Goal: Task Accomplishment & Management: Complete application form

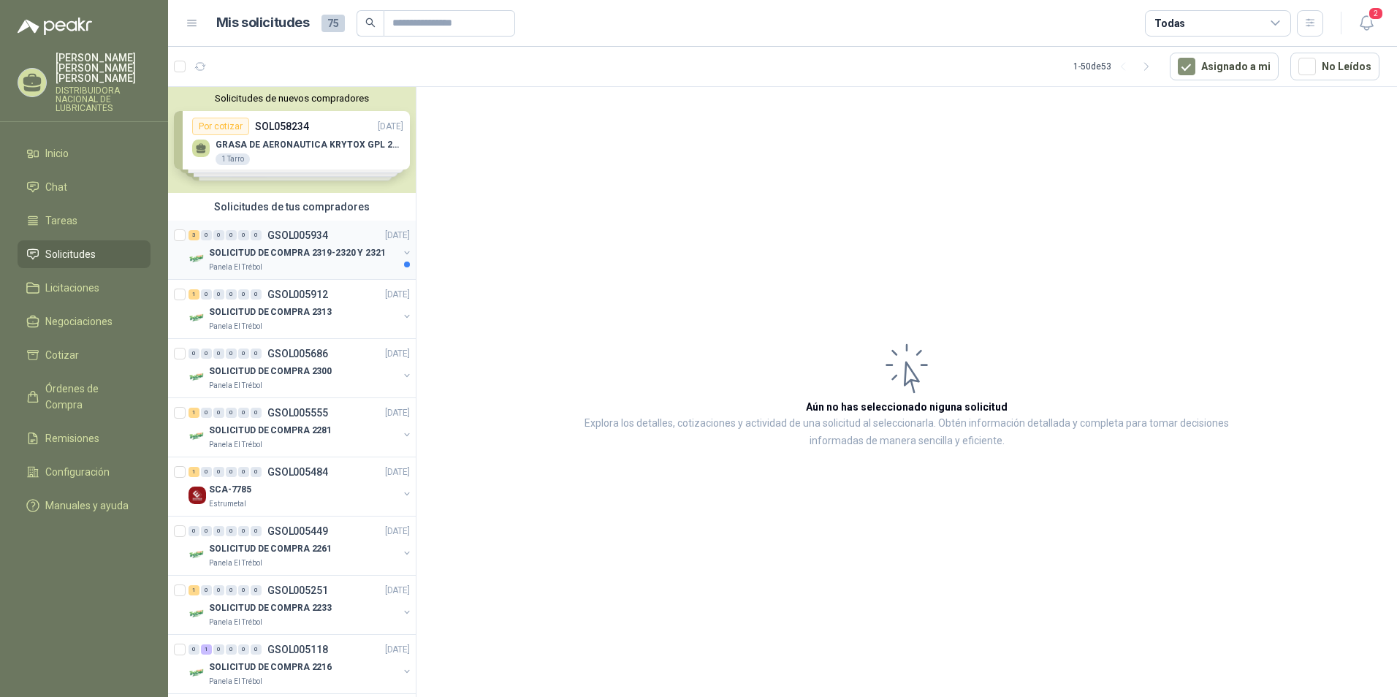
click at [372, 246] on p "SOLICITUD DE COMPRA 2319-2320 Y 2321" at bounding box center [297, 253] width 177 height 14
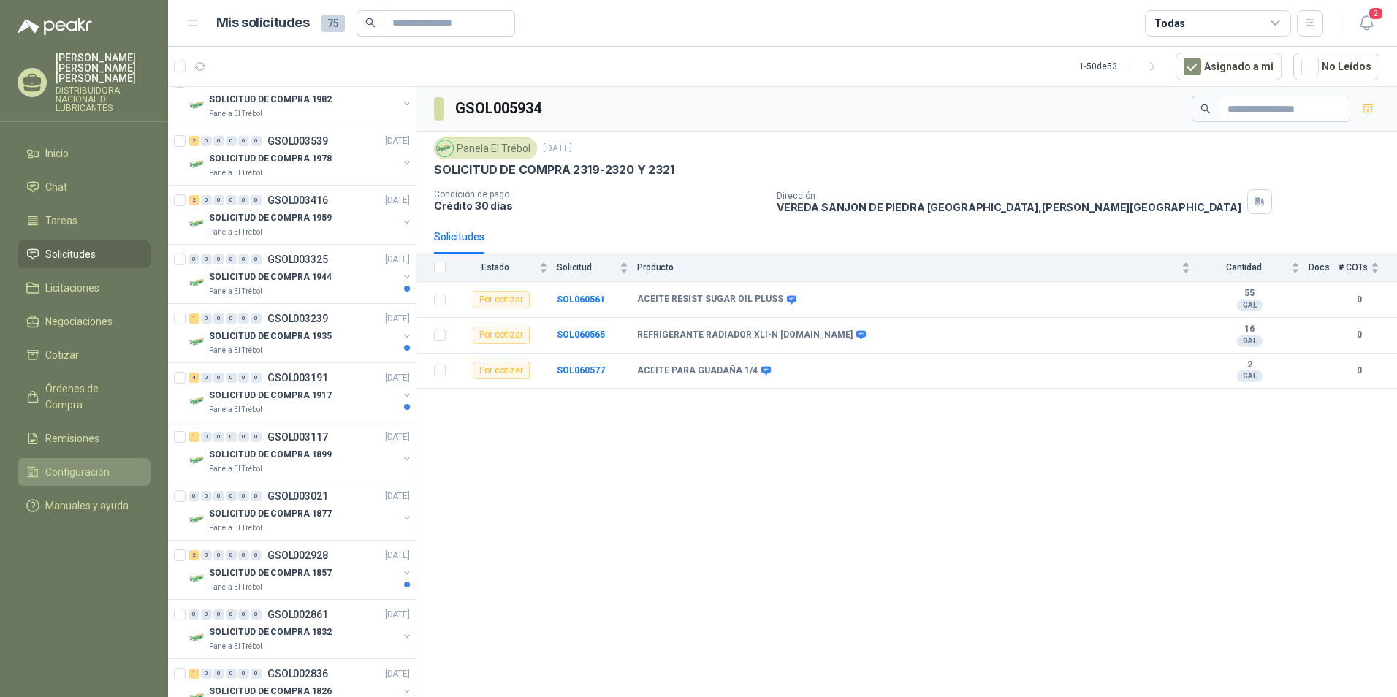
scroll to position [1543, 0]
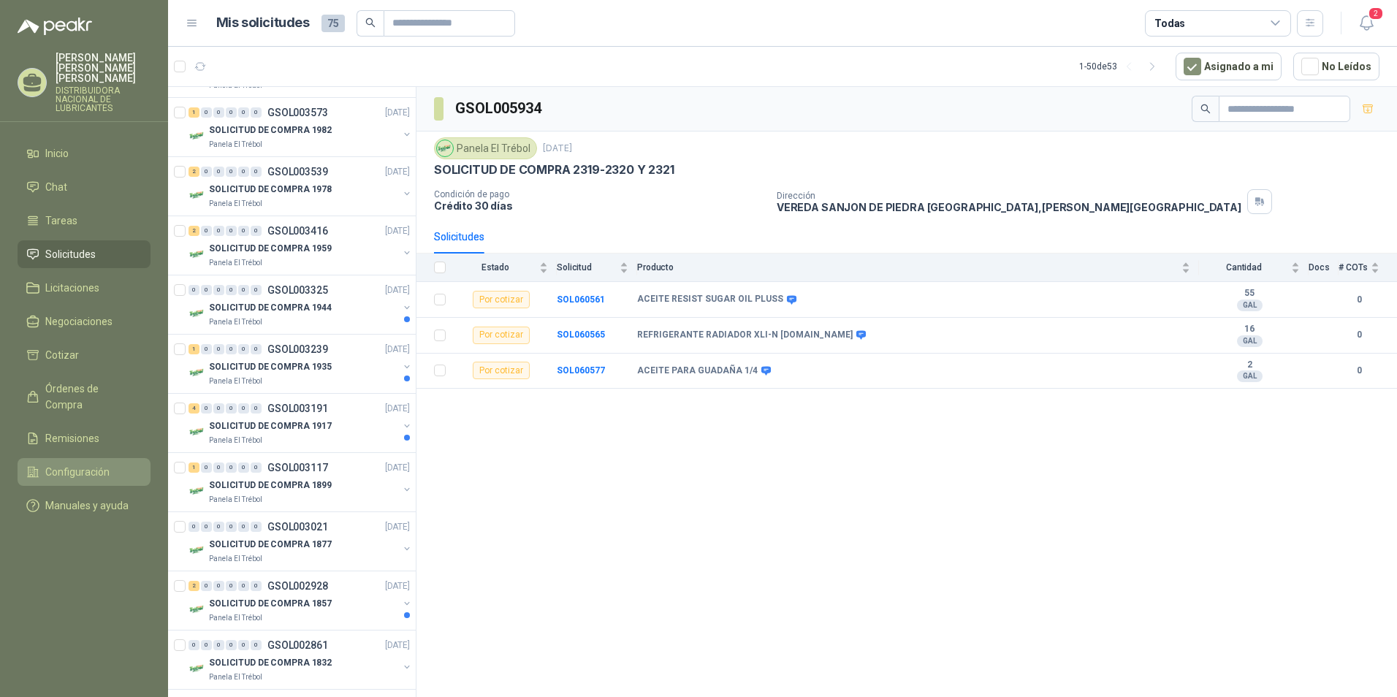
drag, startPoint x: 178, startPoint y: 306, endPoint x: 139, endPoint y: 444, distance: 143.6
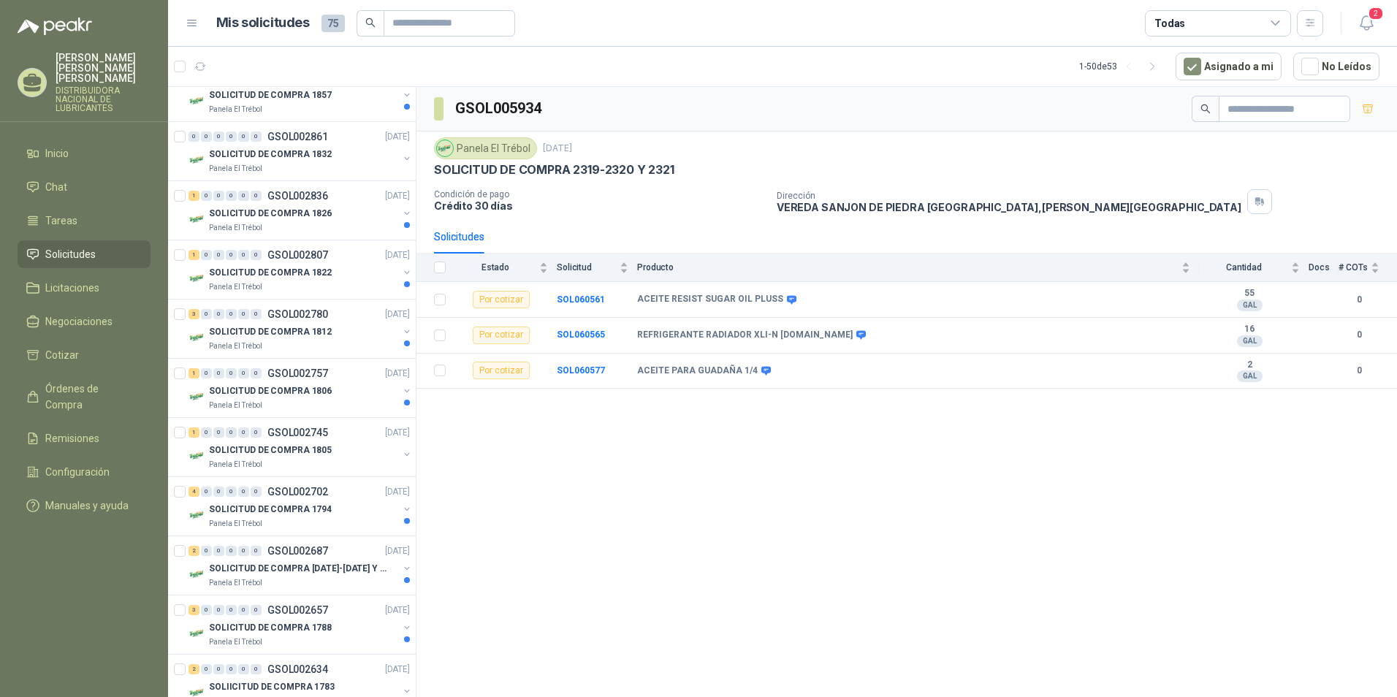
scroll to position [2497, 0]
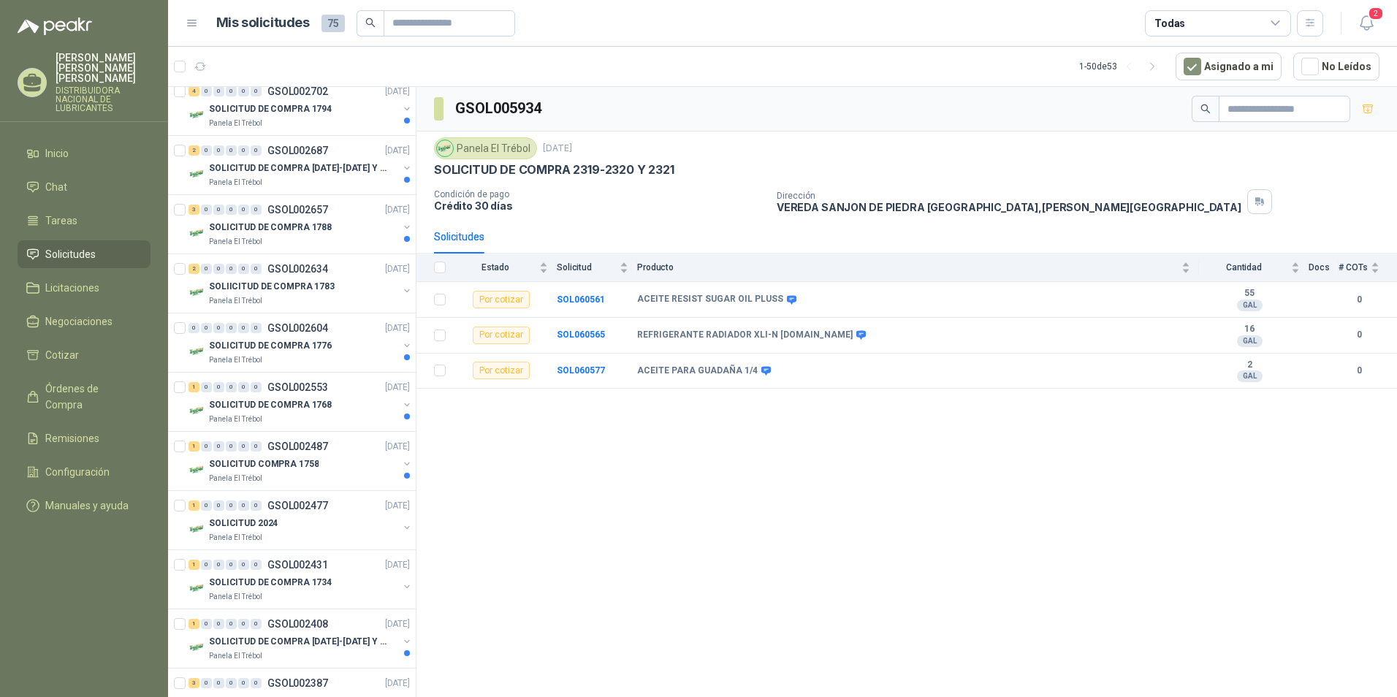
drag, startPoint x: 313, startPoint y: 357, endPoint x: 315, endPoint y: 348, distance: 9.6
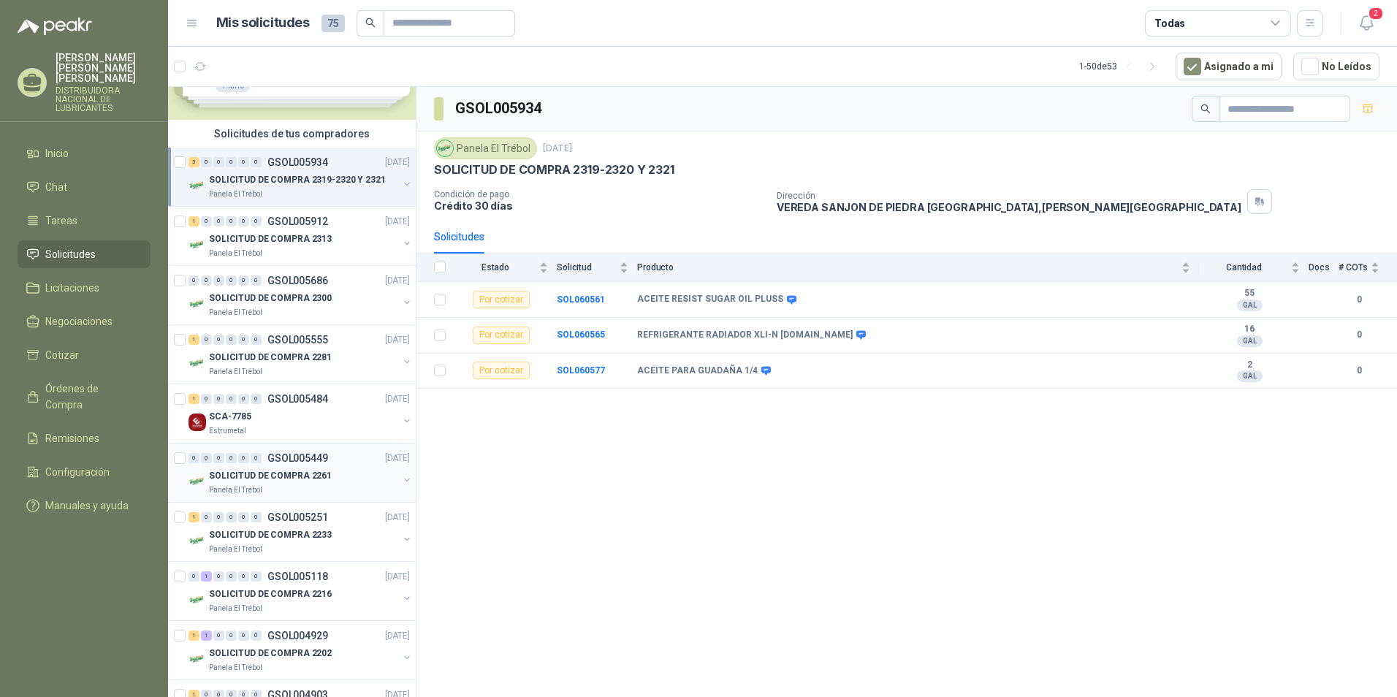
scroll to position [146, 0]
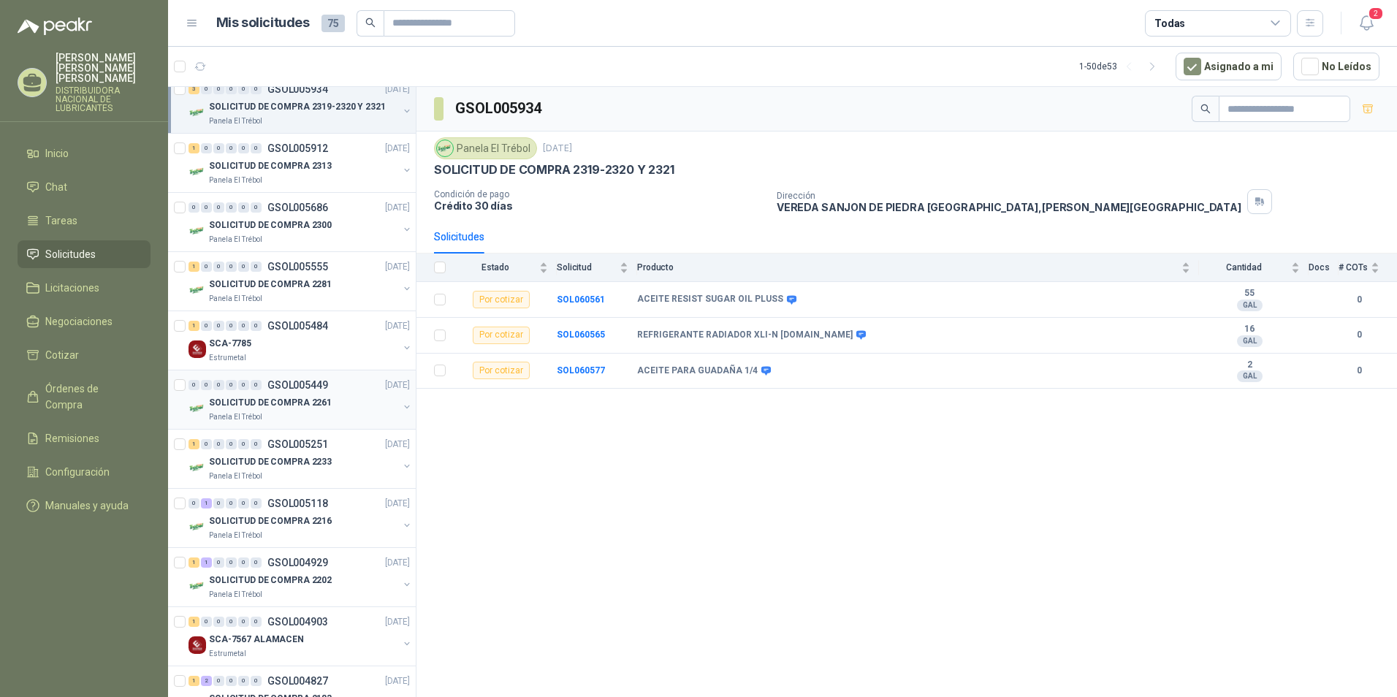
click at [362, 415] on div "Panela El Trébol" at bounding box center [303, 417] width 189 height 12
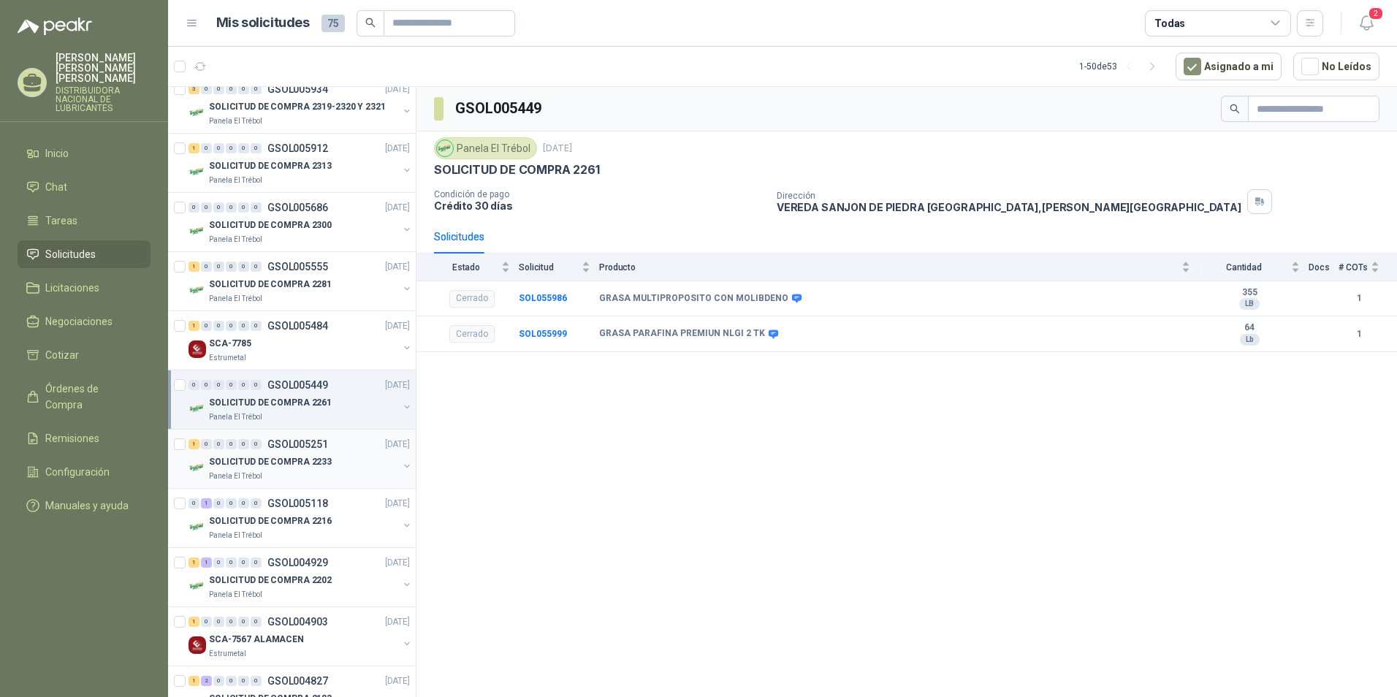
click at [343, 471] on div "Panela El Trébol" at bounding box center [303, 476] width 189 height 12
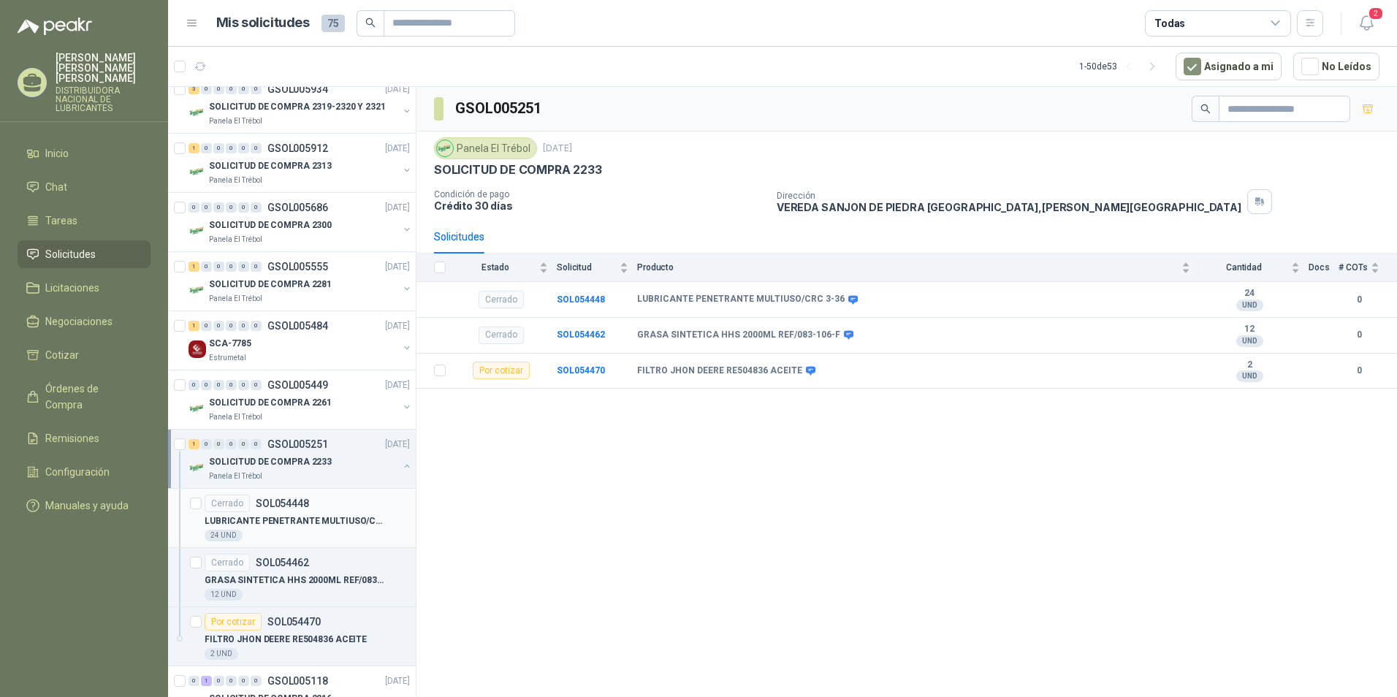
click at [321, 539] on div "24 UND" at bounding box center [307, 536] width 205 height 12
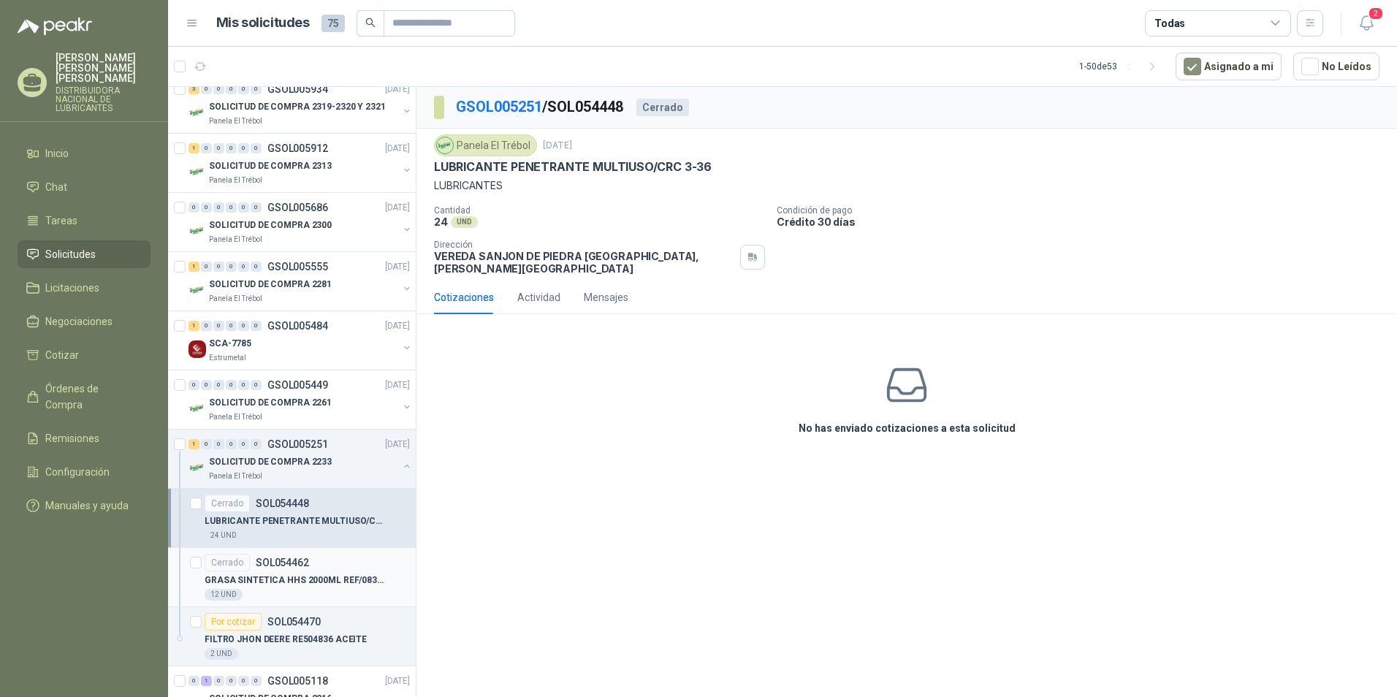
click at [343, 594] on div "12 UND" at bounding box center [307, 595] width 205 height 12
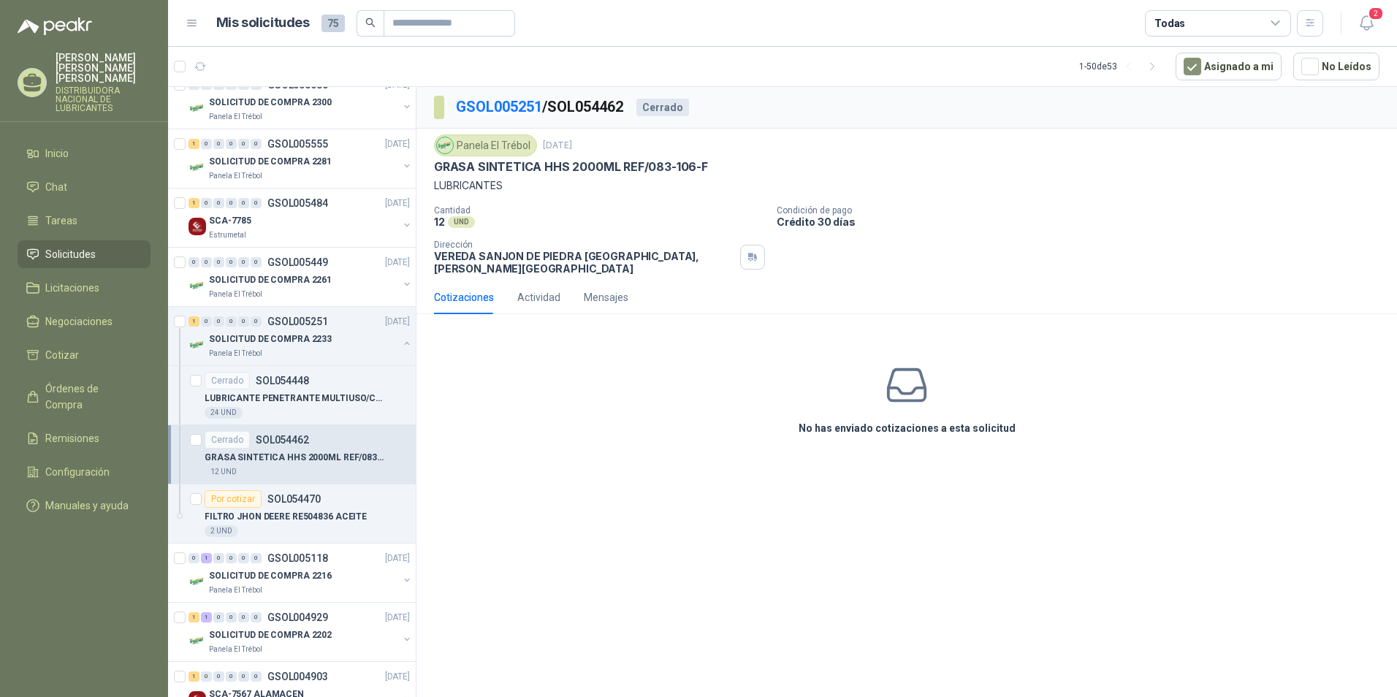
scroll to position [292, 0]
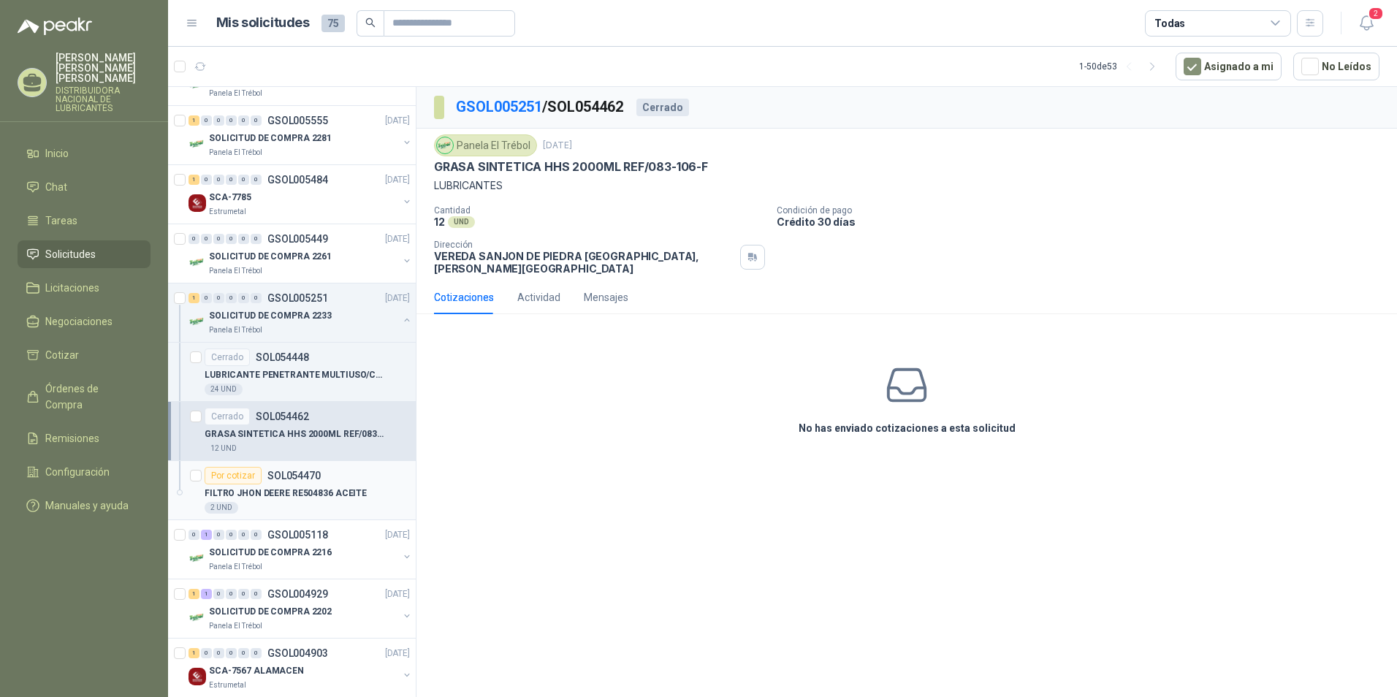
click at [359, 489] on div "FILTRO JHON DEERE RE504836 ACEITE" at bounding box center [307, 493] width 205 height 18
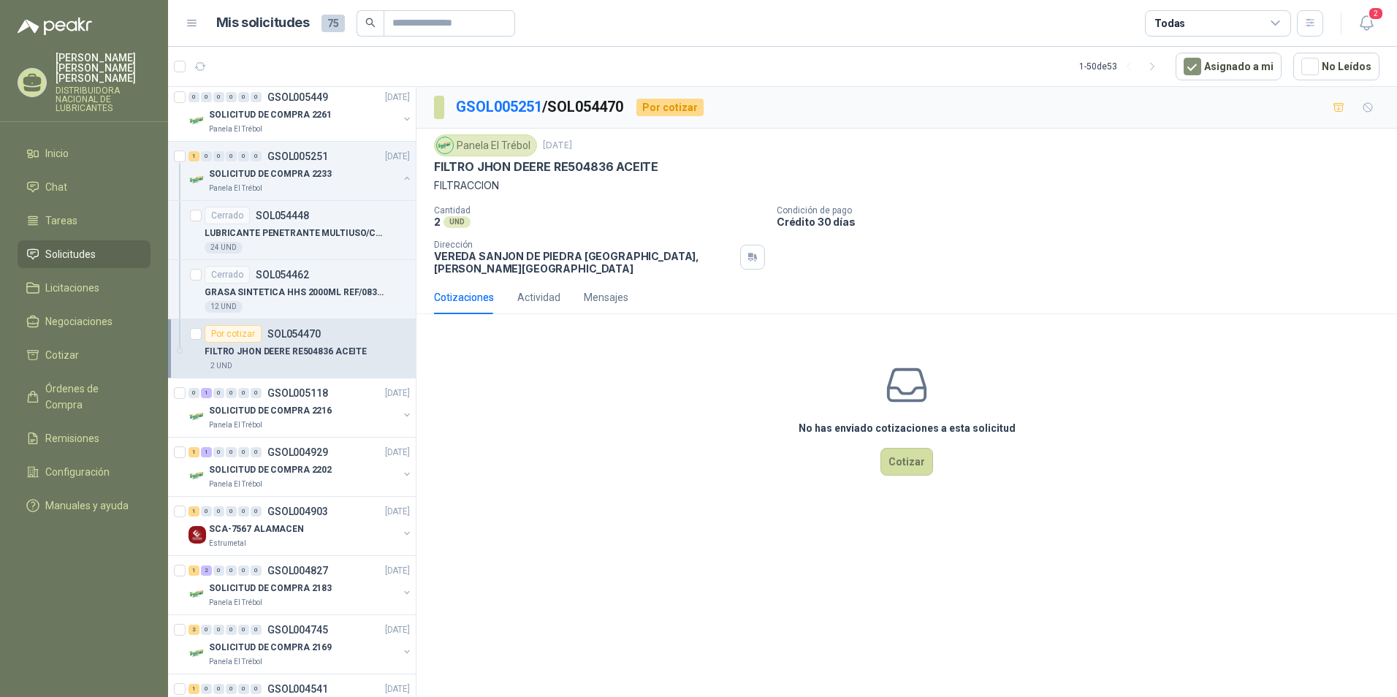
scroll to position [438, 0]
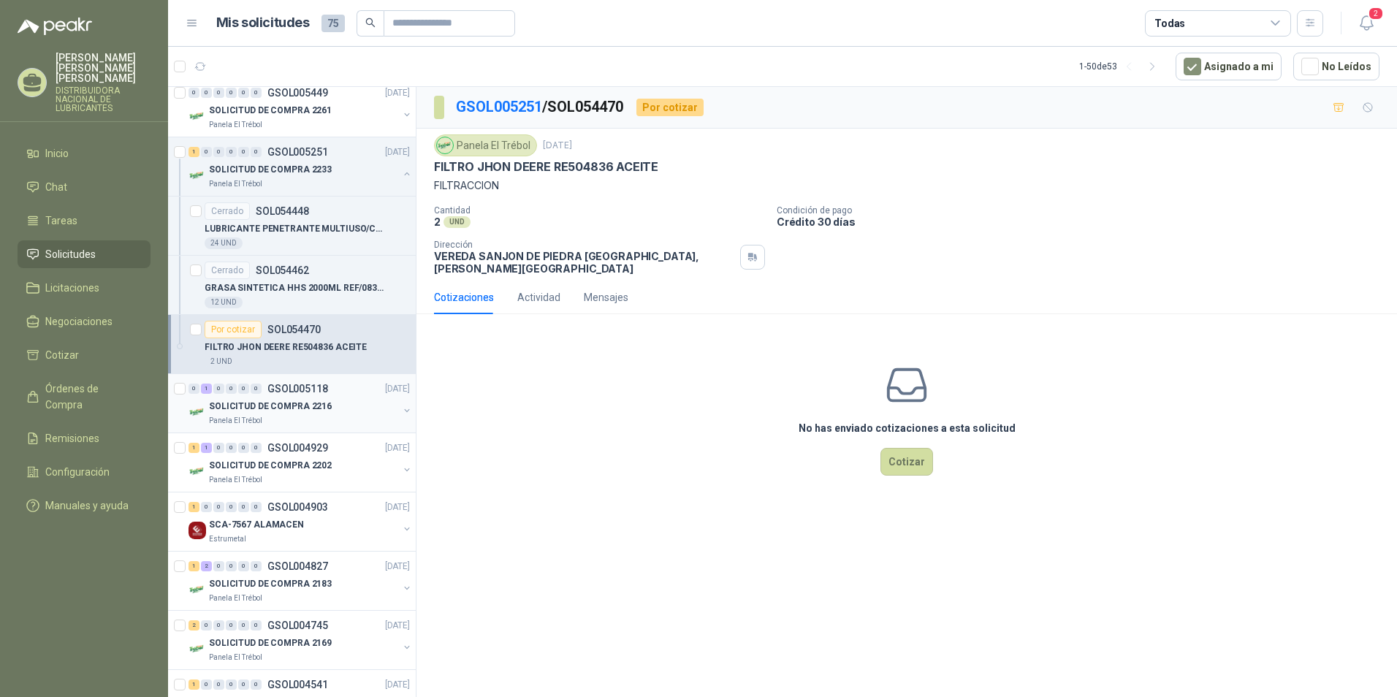
click at [360, 417] on div "Panela El Trébol" at bounding box center [303, 421] width 189 height 12
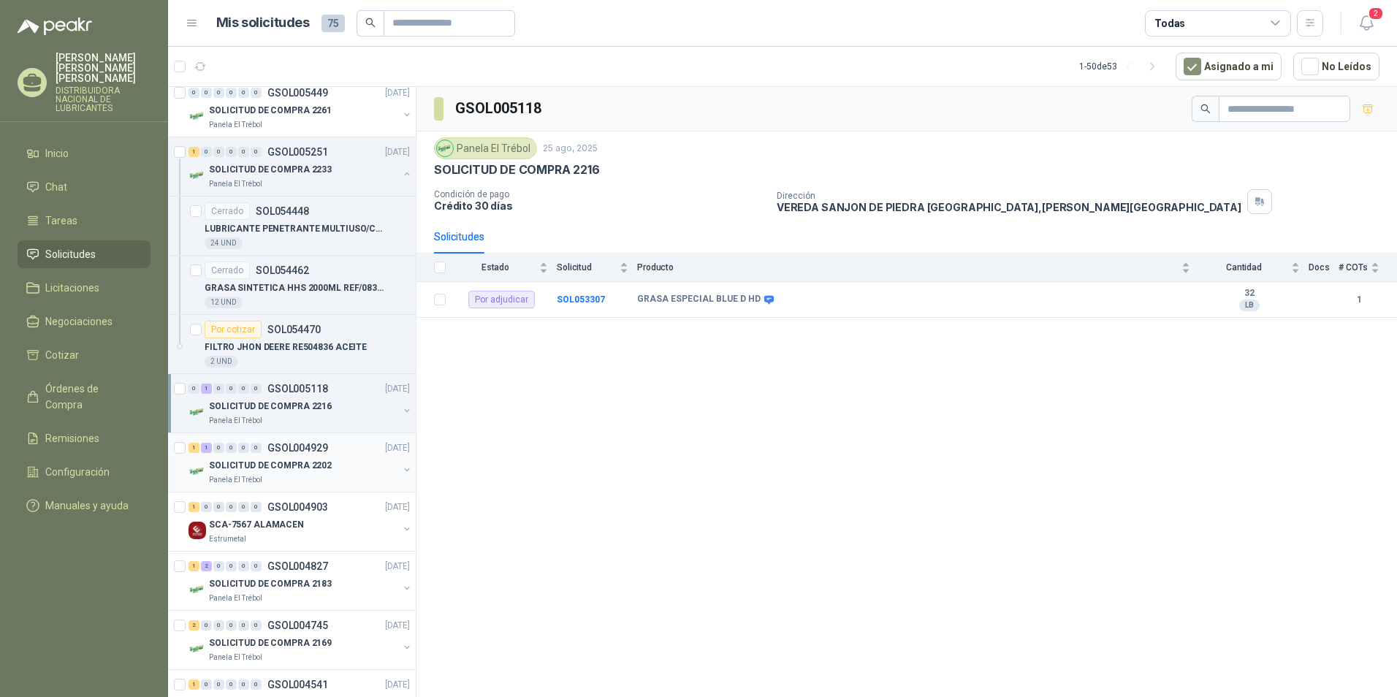
click at [334, 462] on div "SOLICITUD DE COMPRA 2202" at bounding box center [303, 466] width 189 height 18
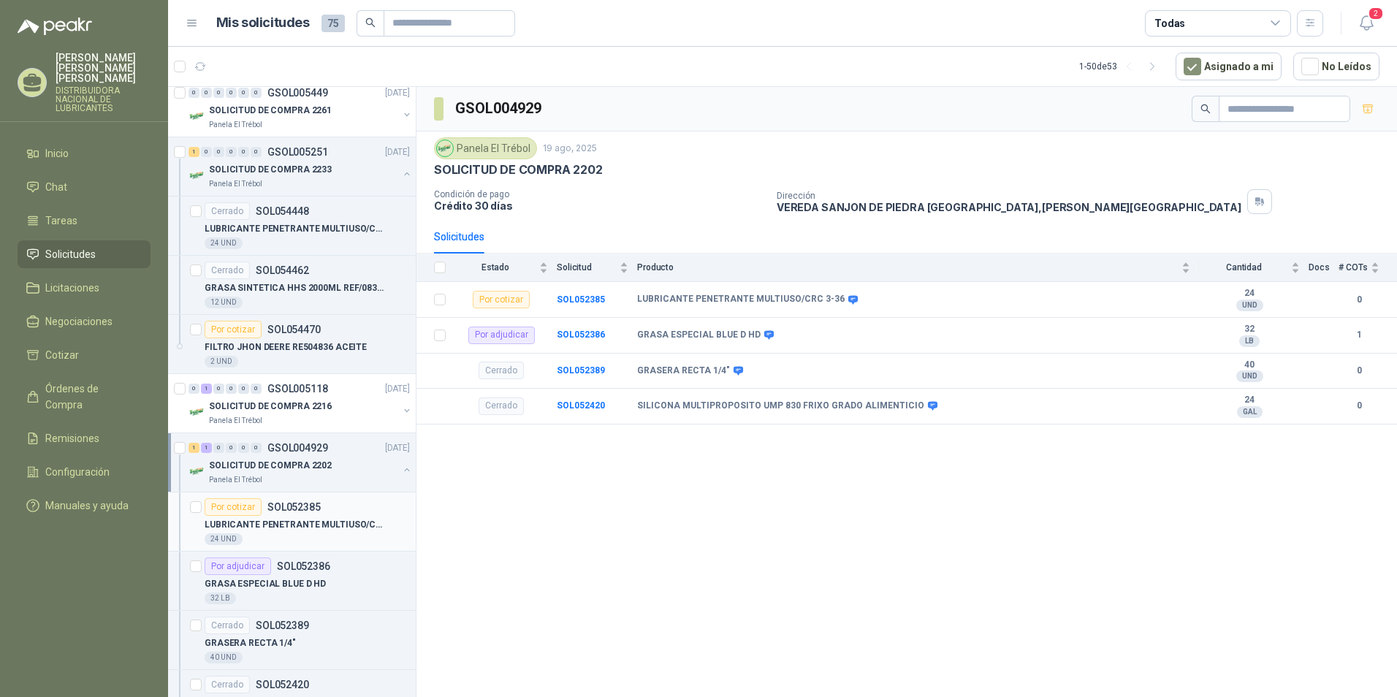
click at [326, 536] on div "24 UND" at bounding box center [307, 539] width 205 height 12
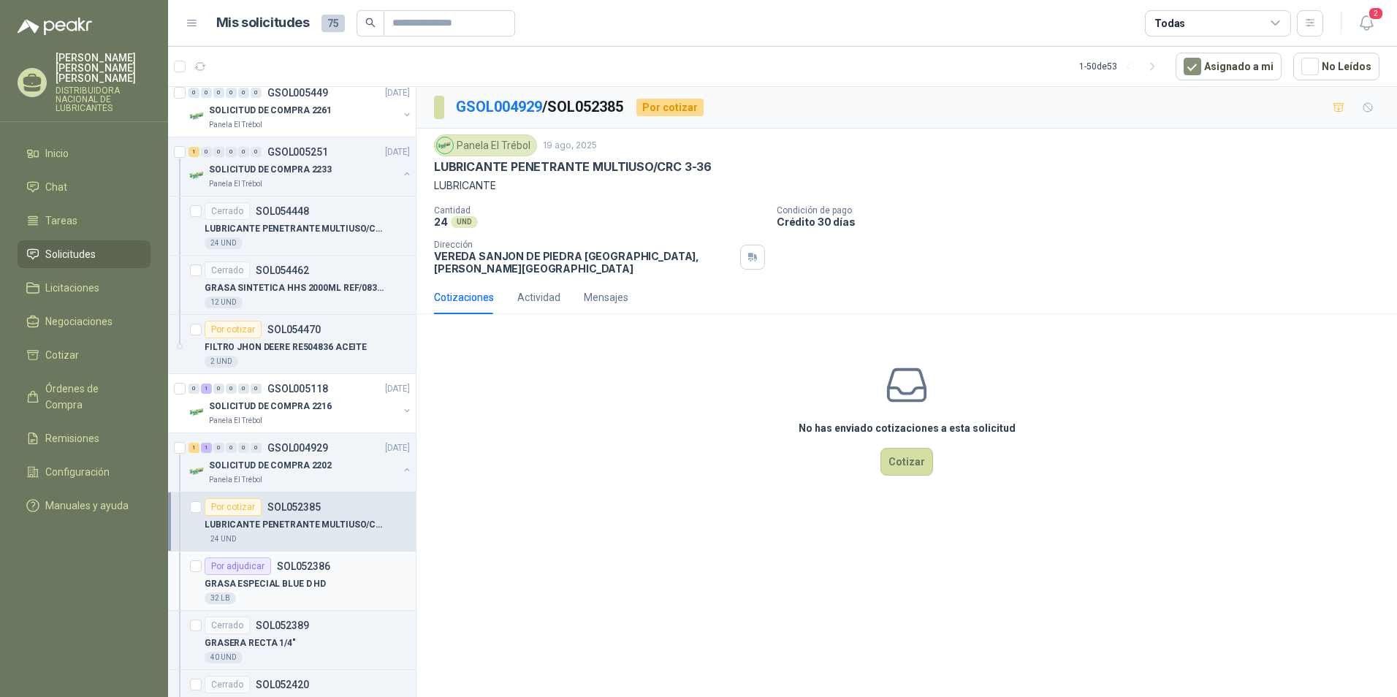
click at [335, 592] on div "32 LB" at bounding box center [307, 598] width 205 height 12
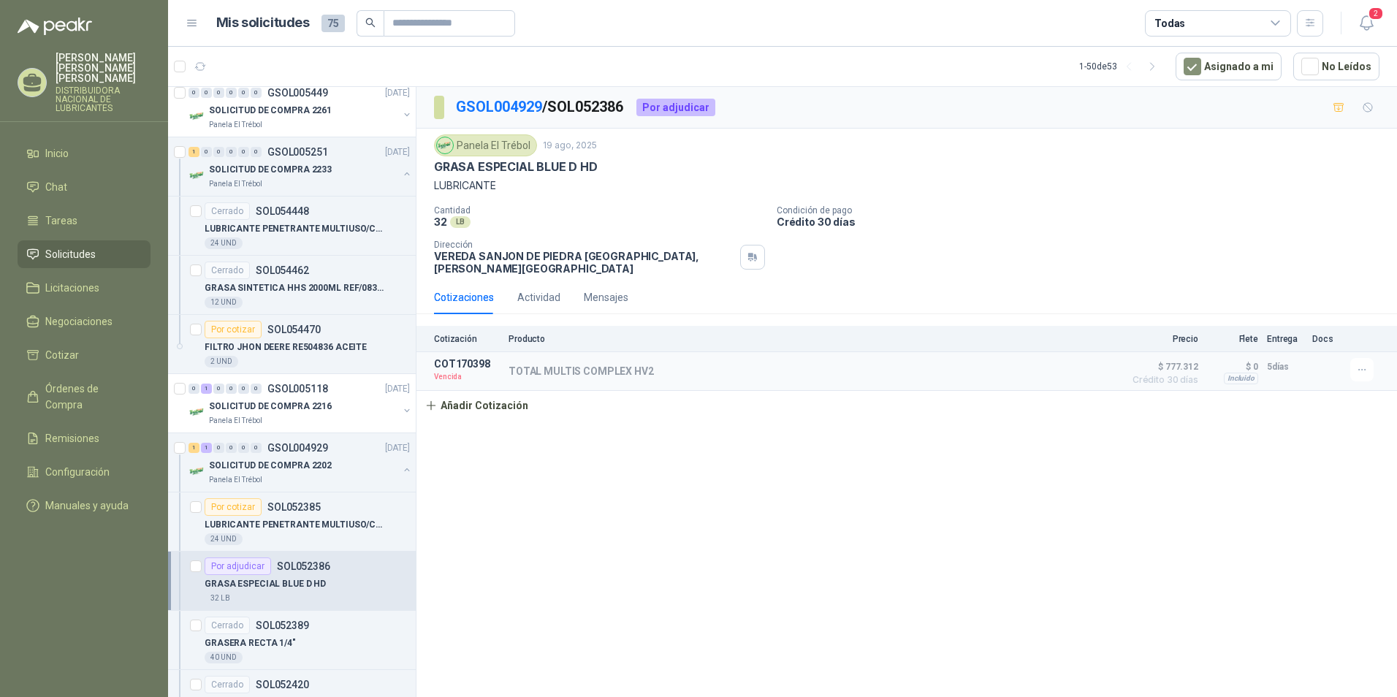
click at [334, 579] on div "GRASA ESPECIAL BLUE D HD" at bounding box center [307, 584] width 205 height 18
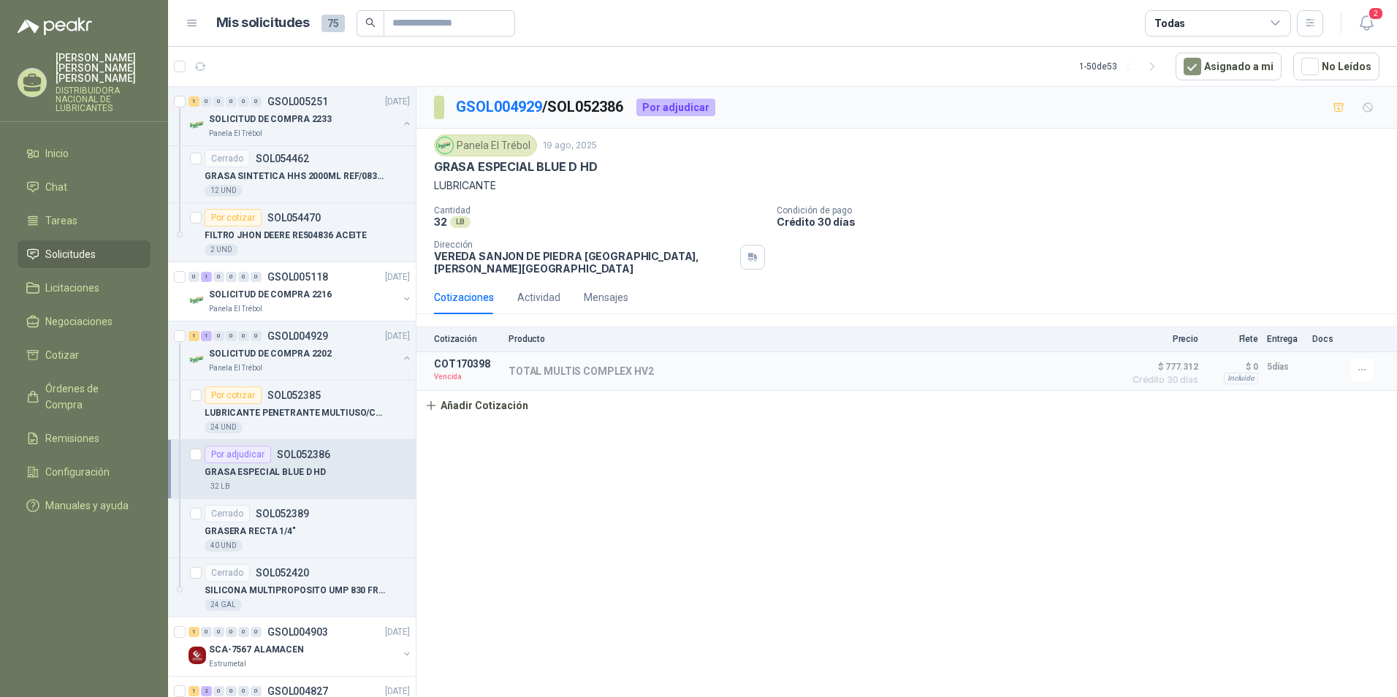
scroll to position [584, 0]
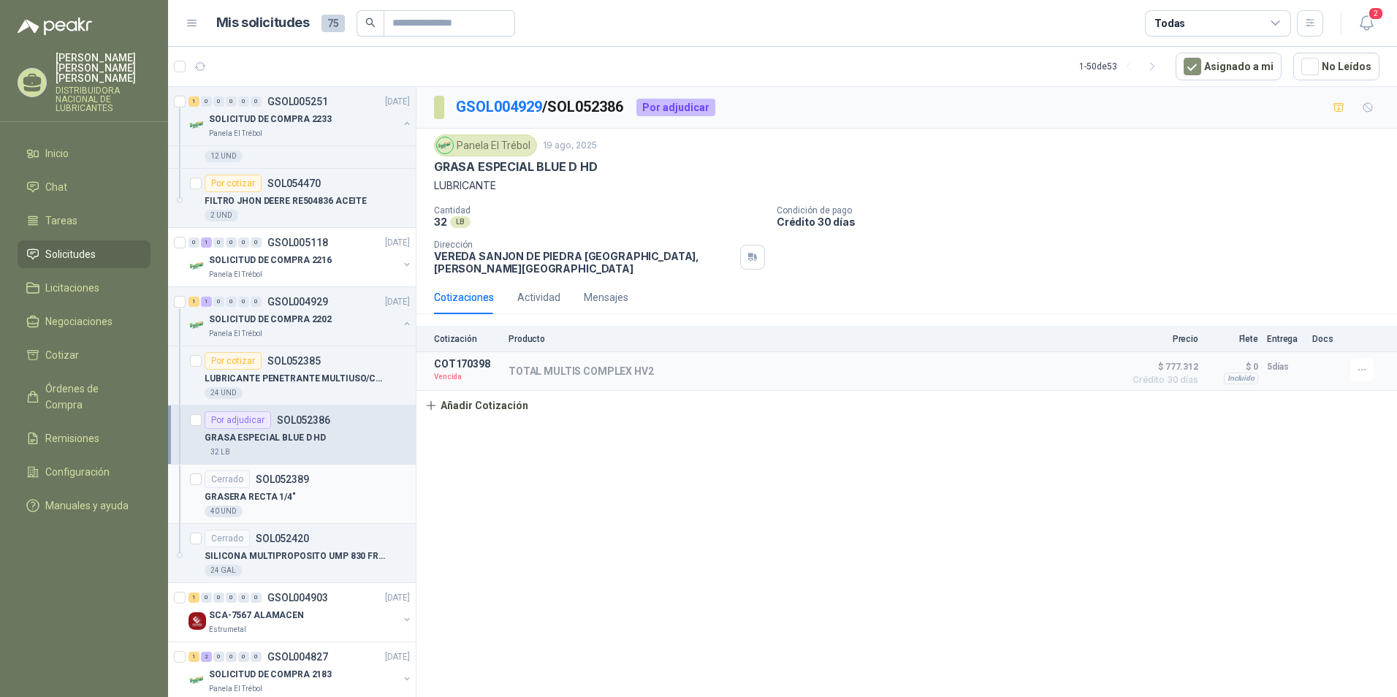
click at [342, 508] on div "40 UND" at bounding box center [307, 511] width 205 height 12
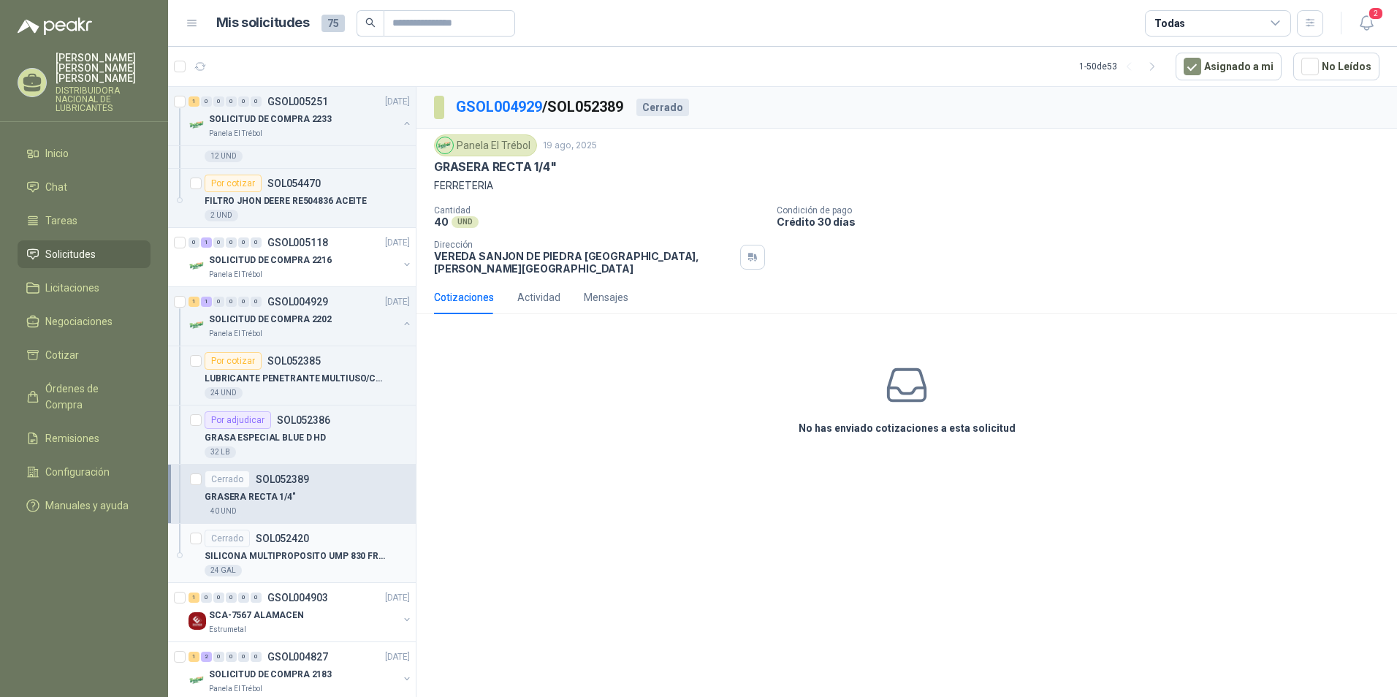
click at [331, 560] on p "SILICONA MULTIPROPOSITO UMP 830 FRIXO GRADO ALIMENTICIO" at bounding box center [296, 556] width 182 height 14
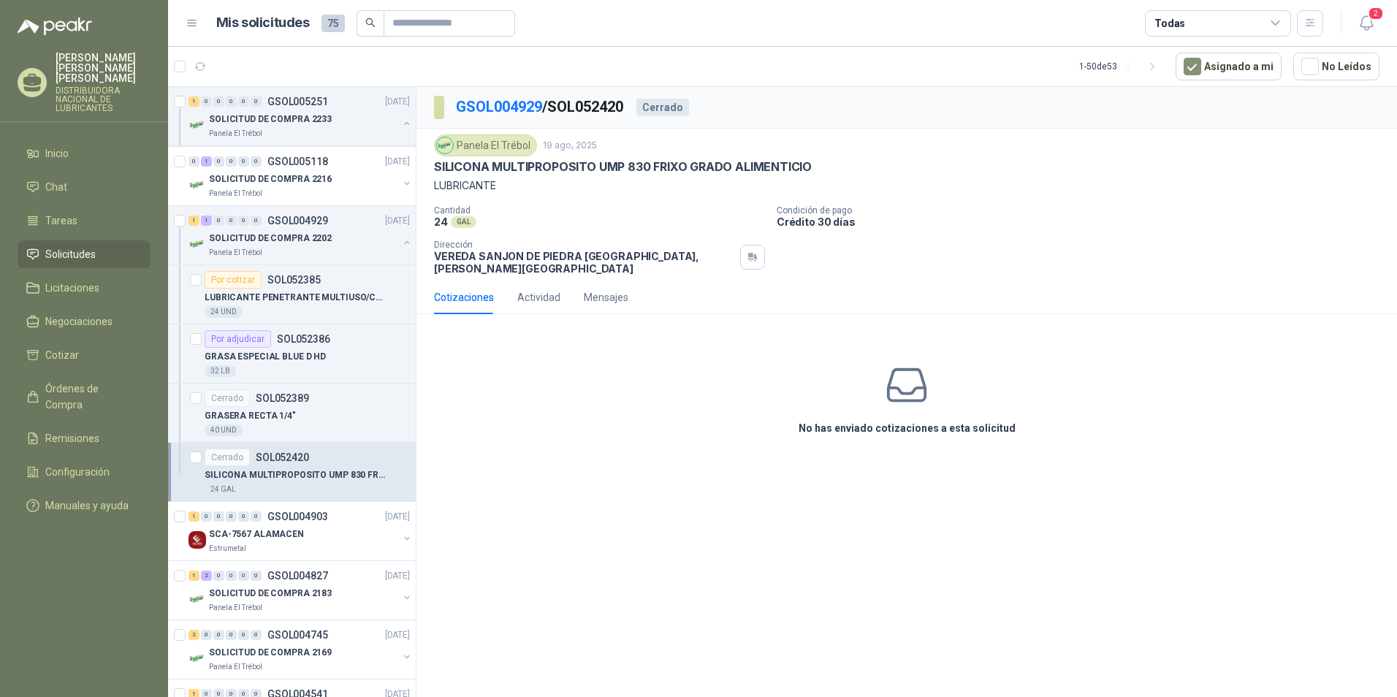
scroll to position [730, 0]
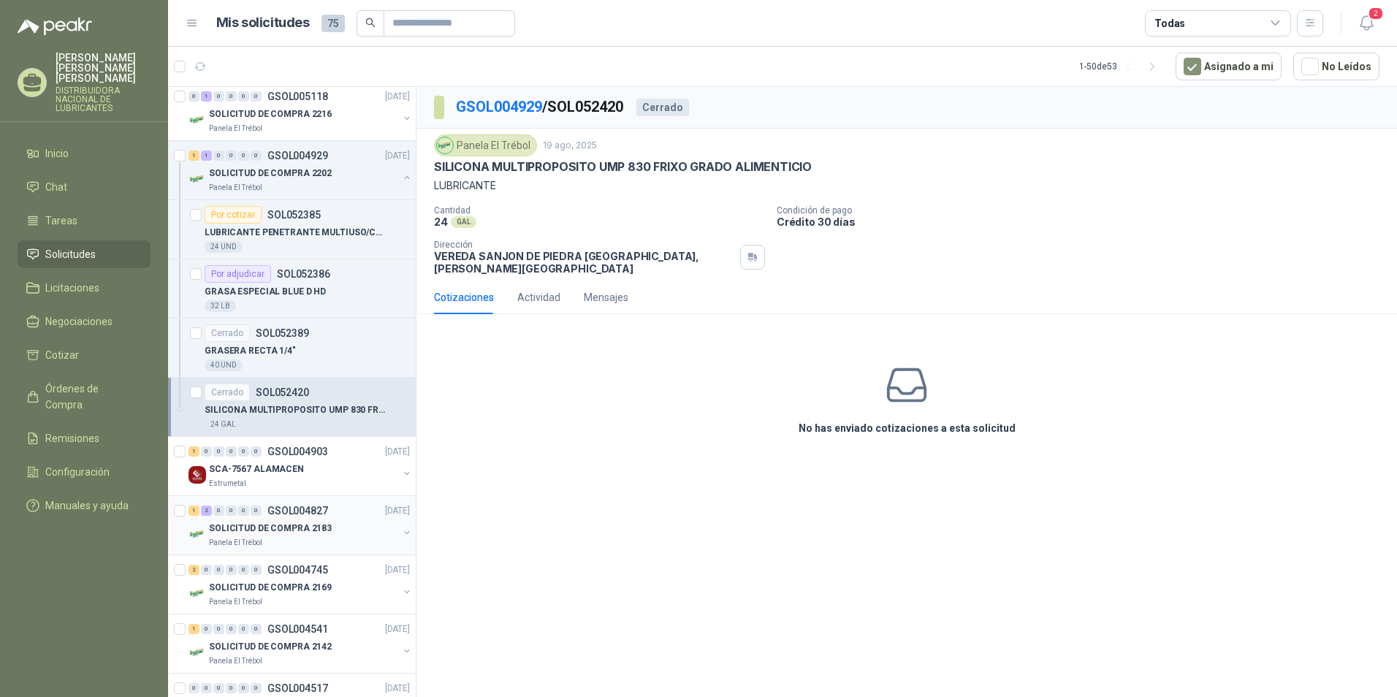
click at [331, 533] on div "SOLICITUD DE COMPRA 2183" at bounding box center [303, 528] width 189 height 18
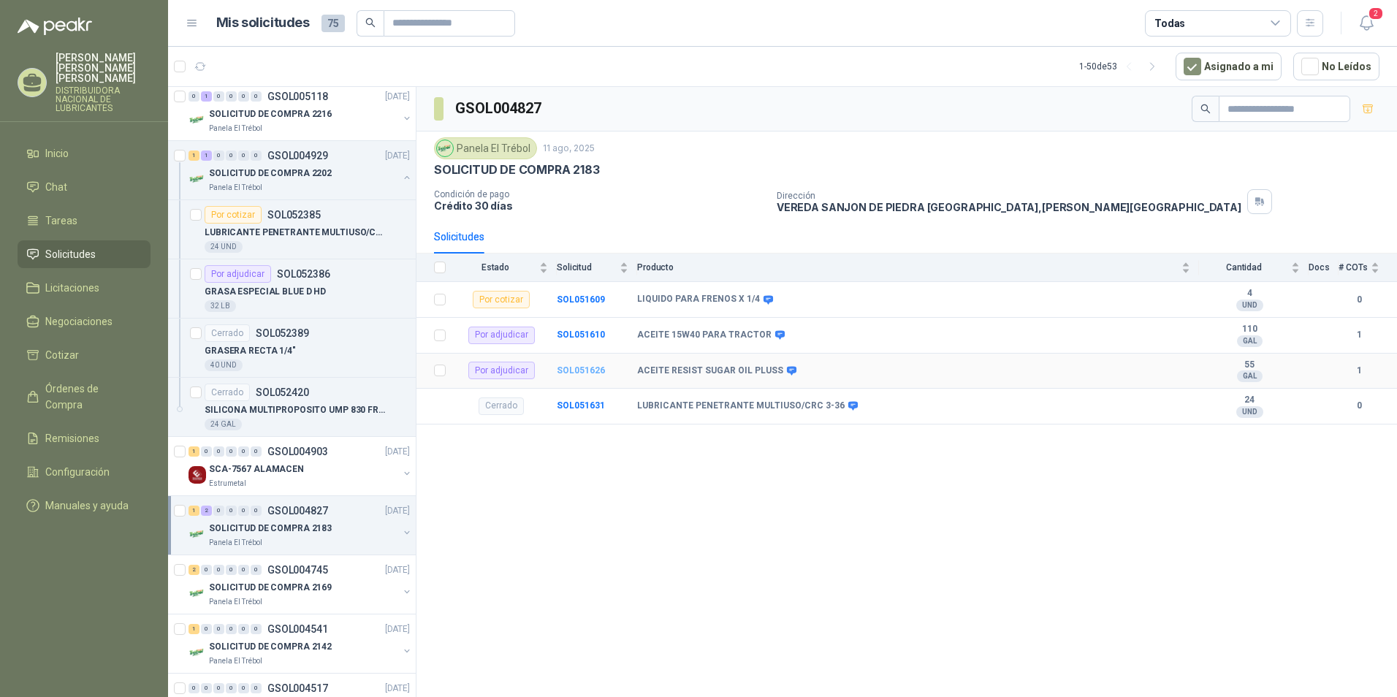
click at [588, 375] on b "SOL051626" at bounding box center [581, 370] width 48 height 10
click at [586, 375] on b "SOL051626" at bounding box center [581, 370] width 48 height 10
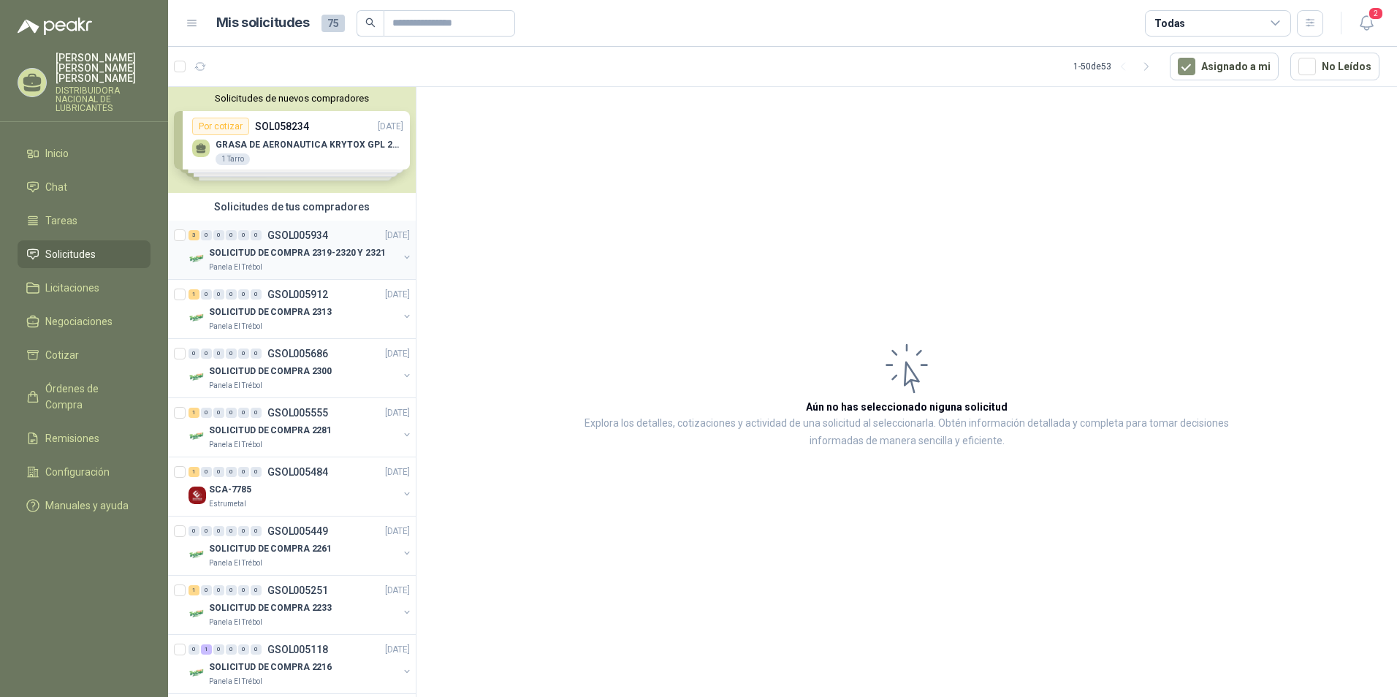
click at [349, 248] on p "SOLICITUD DE COMPRA 2319-2320 Y 2321" at bounding box center [297, 253] width 177 height 14
click at [352, 242] on div "3 0 0 0 0 0 GSOL005934 08/10/25" at bounding box center [300, 235] width 224 height 18
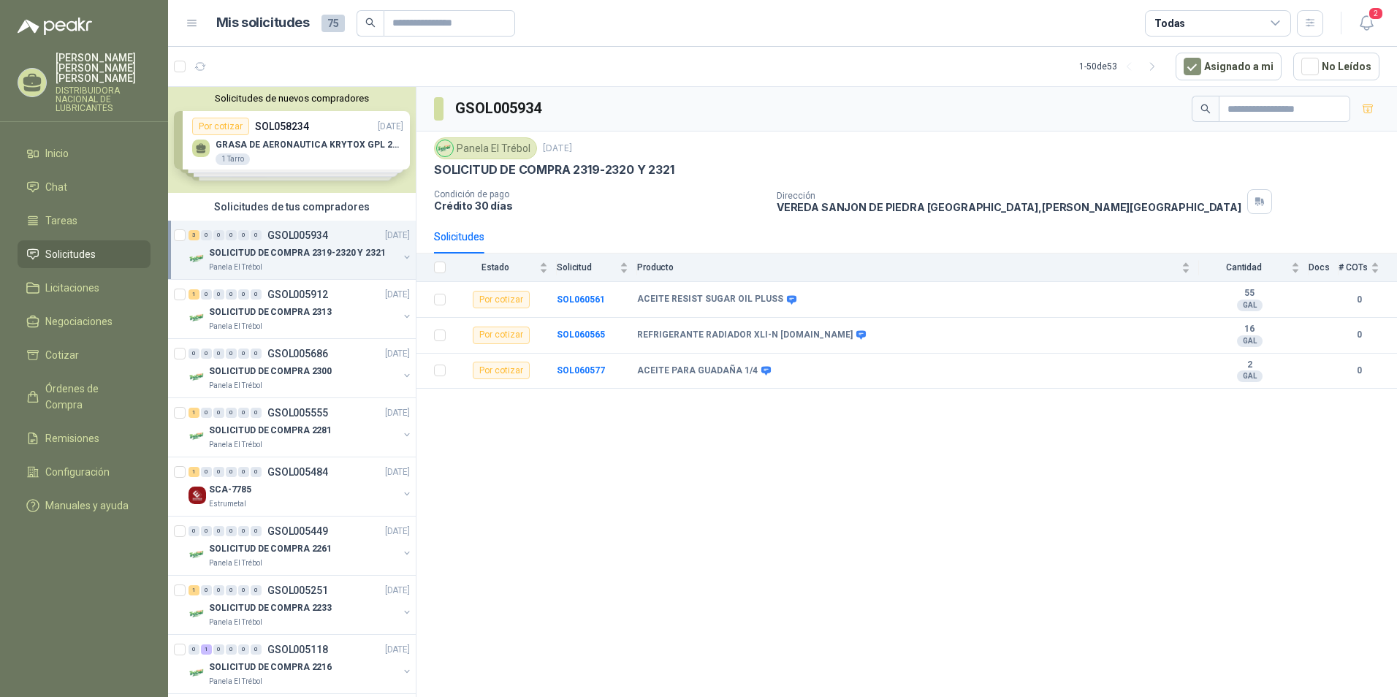
drag, startPoint x: 1012, startPoint y: 554, endPoint x: 1019, endPoint y: 550, distance: 7.5
click at [1019, 550] on div "GSOL005934 Panela El Trébol 8 oct, 2025 SOLICITUD DE COMPRA 2319-2320 Y 2321 Co…" at bounding box center [906, 394] width 980 height 615
click at [572, 302] on b "SOL060561" at bounding box center [581, 299] width 48 height 10
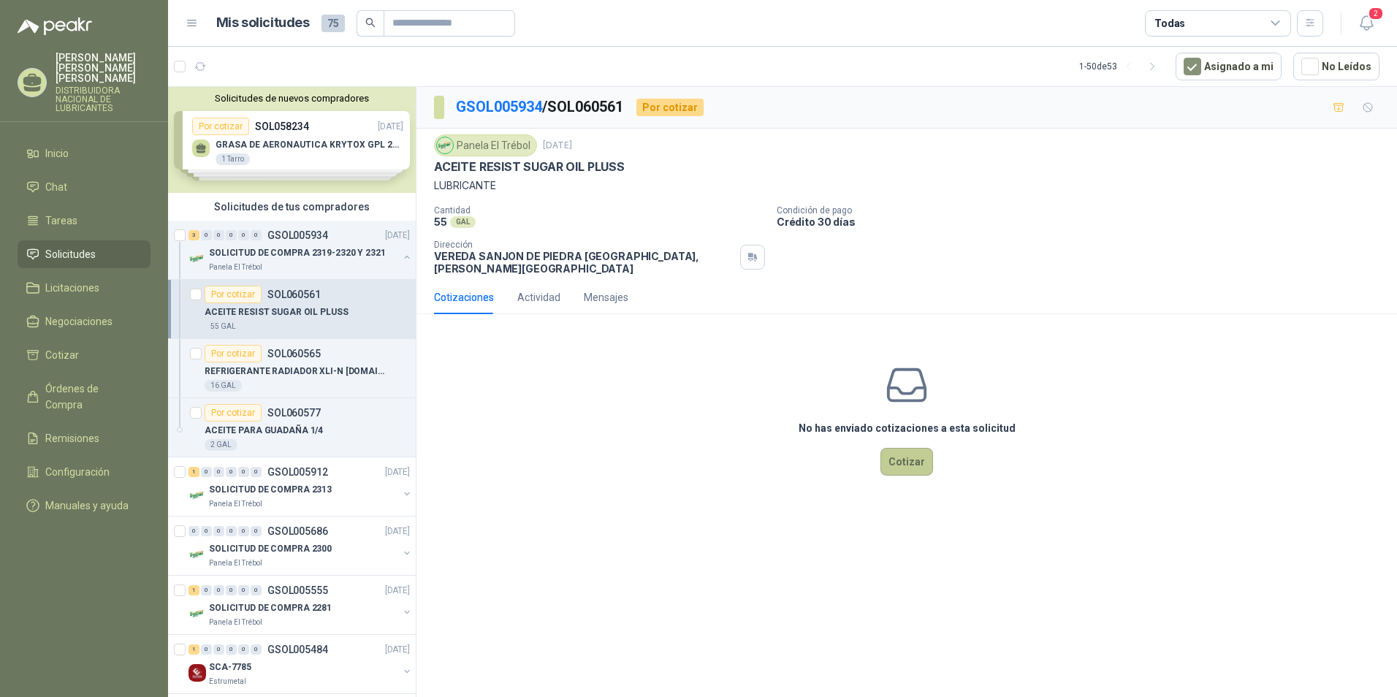
click at [896, 451] on button "Cotizar" at bounding box center [906, 462] width 53 height 28
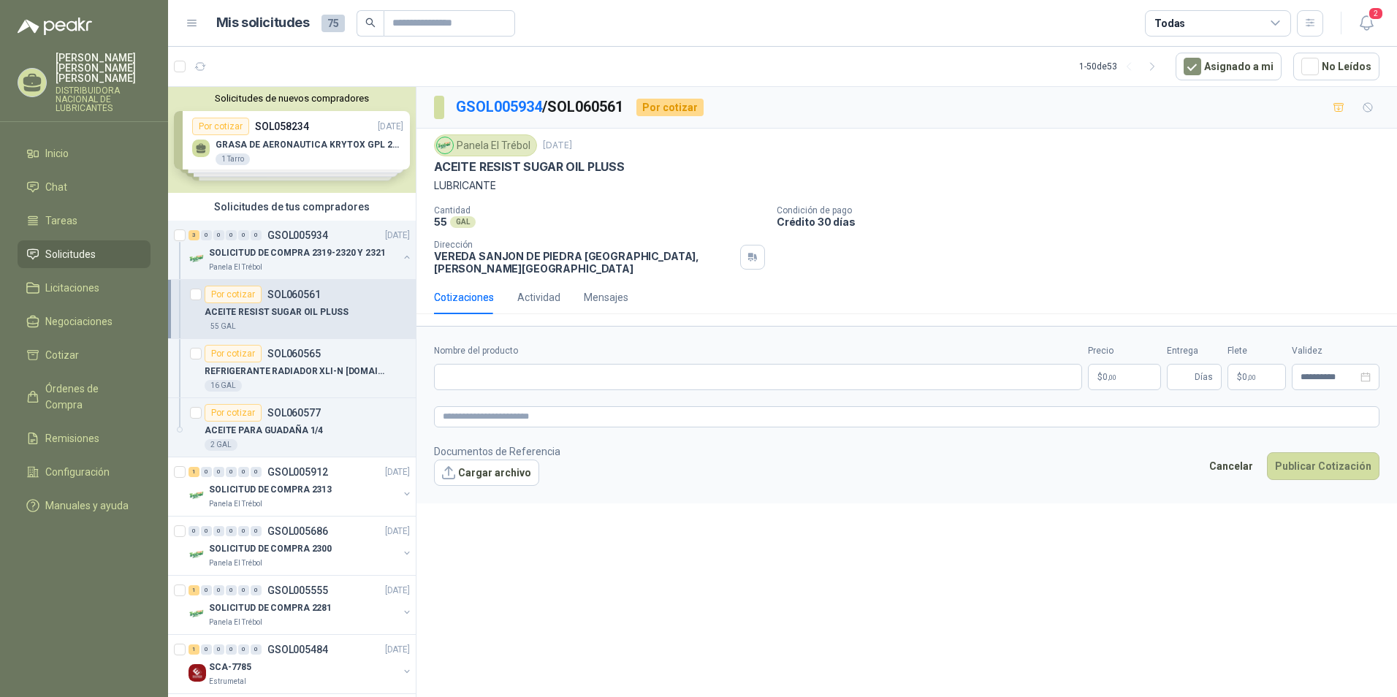
click at [459, 344] on label "Nombre del producto" at bounding box center [758, 351] width 648 height 14
click at [459, 364] on input "Nombre del producto" at bounding box center [758, 377] width 648 height 26
type input "**********"
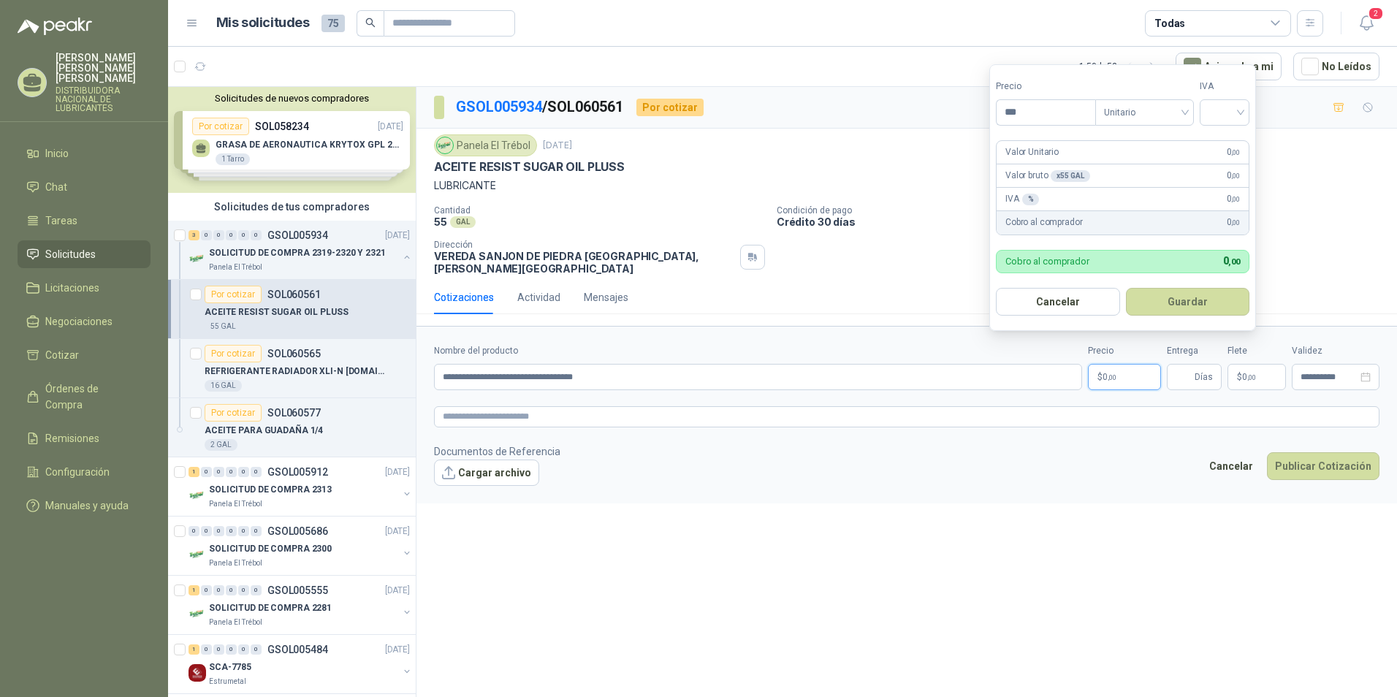
click at [1123, 364] on p "$ 0 ,00" at bounding box center [1124, 377] width 73 height 26
click at [1181, 111] on span "Unitario" at bounding box center [1144, 113] width 81 height 22
click at [1159, 143] on div "Unitario" at bounding box center [1147, 142] width 75 height 16
click at [1240, 108] on input "search" at bounding box center [1224, 111] width 32 height 22
click at [1225, 190] on div "0%" at bounding box center [1227, 189] width 27 height 16
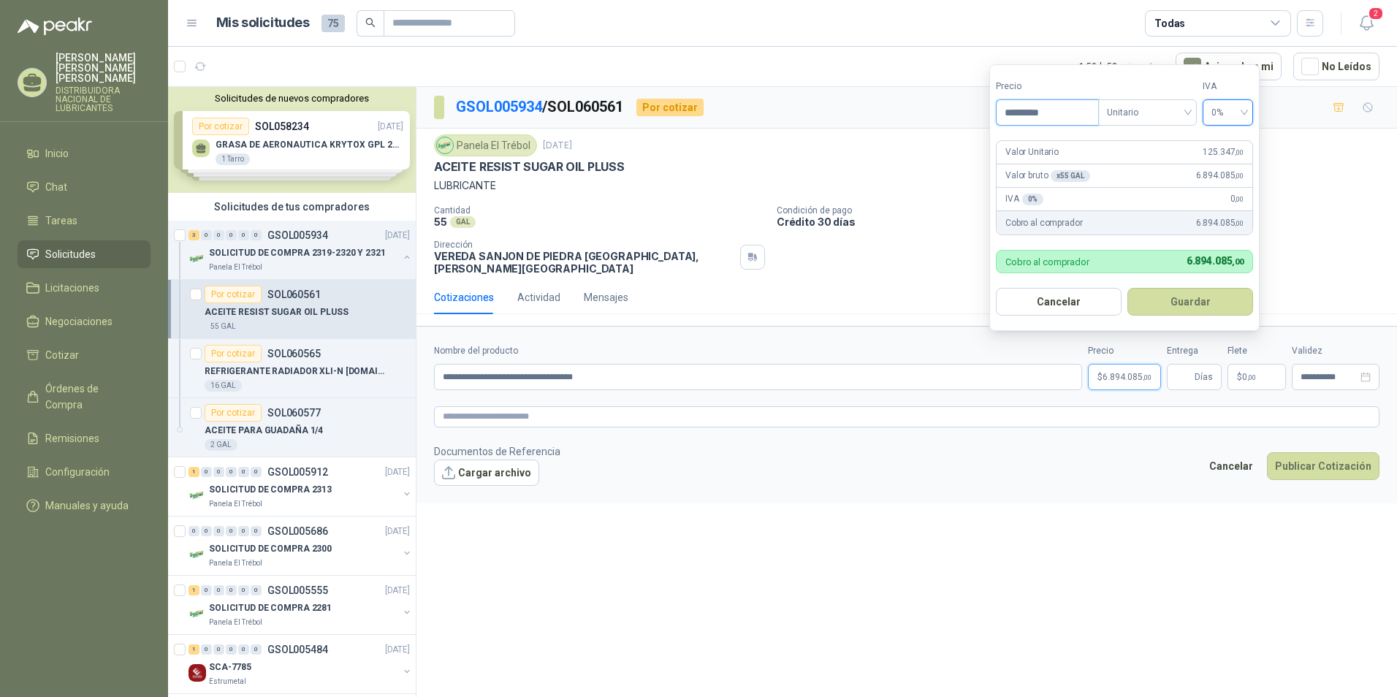
click at [1055, 114] on input "*********" at bounding box center [1047, 112] width 102 height 25
type input "*********"
click at [1243, 113] on span "0%" at bounding box center [1227, 113] width 33 height 22
click at [1218, 188] on div "0%" at bounding box center [1227, 189] width 27 height 16
click at [1175, 300] on button "Guardar" at bounding box center [1190, 302] width 126 height 28
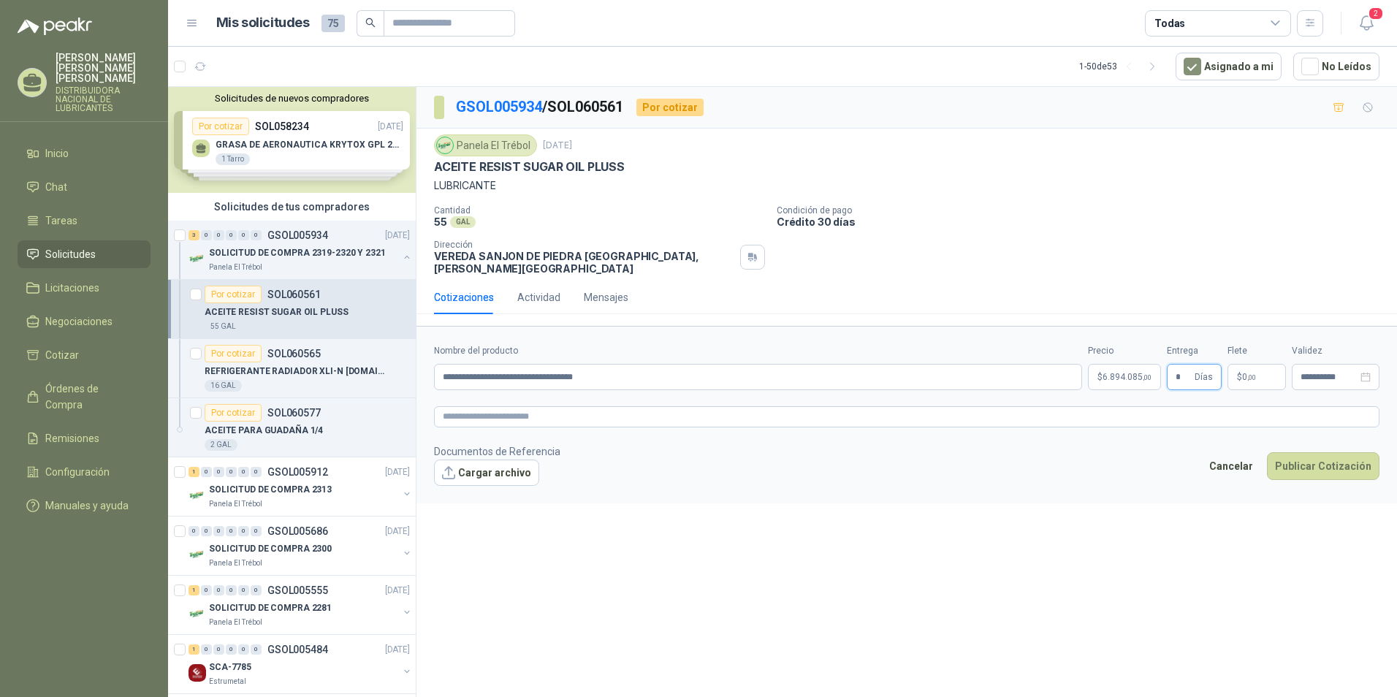
type input "*"
click at [1277, 369] on p "$ 0 ,00" at bounding box center [1256, 377] width 58 height 26
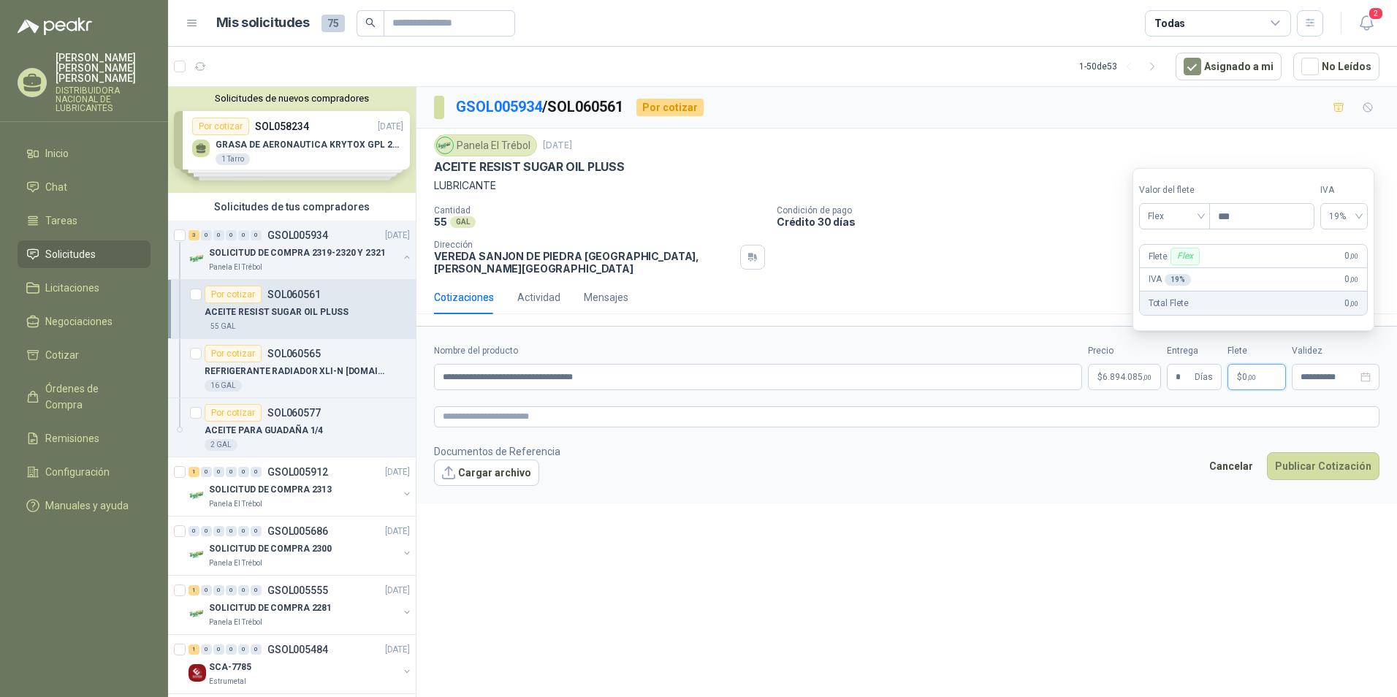
click at [1259, 364] on p "$ 0 ,00" at bounding box center [1256, 377] width 58 height 26
click at [1358, 259] on span ",00" at bounding box center [1353, 256] width 9 height 8
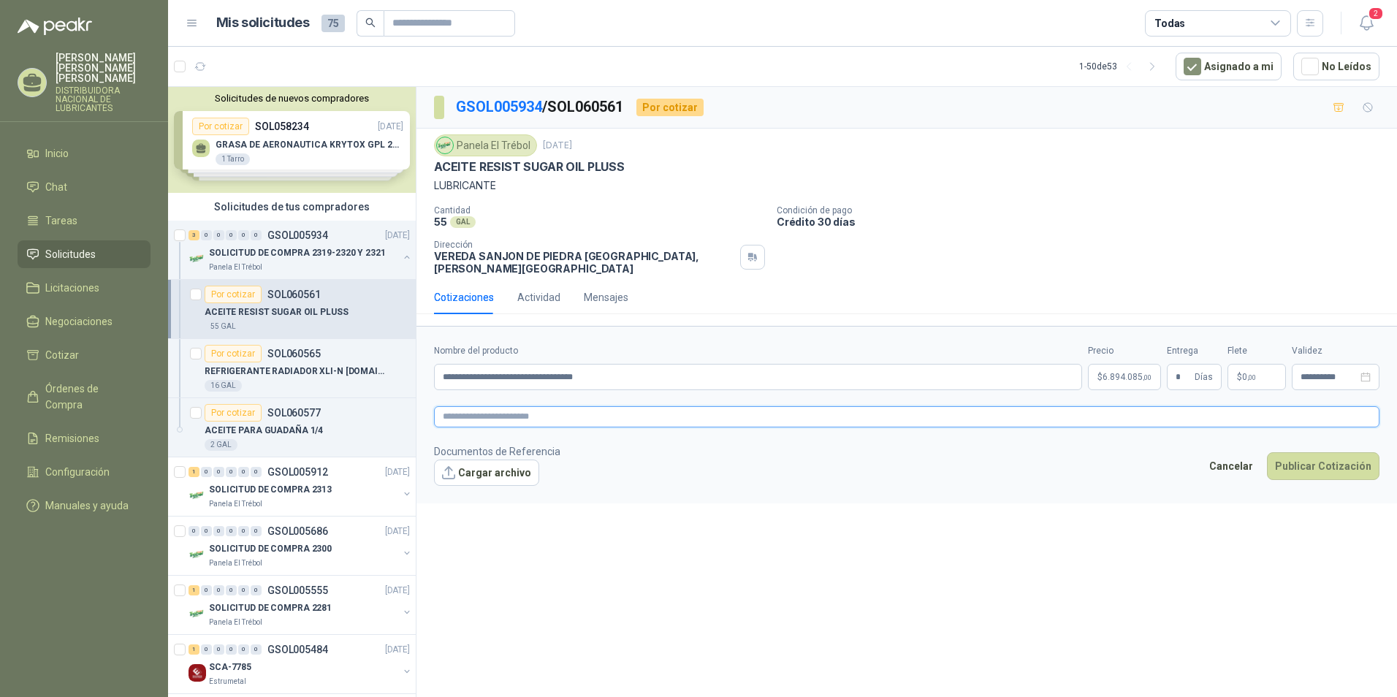
click at [570, 408] on textarea at bounding box center [906, 416] width 945 height 21
click at [1293, 455] on button "Publicar Cotización" at bounding box center [1323, 466] width 112 height 28
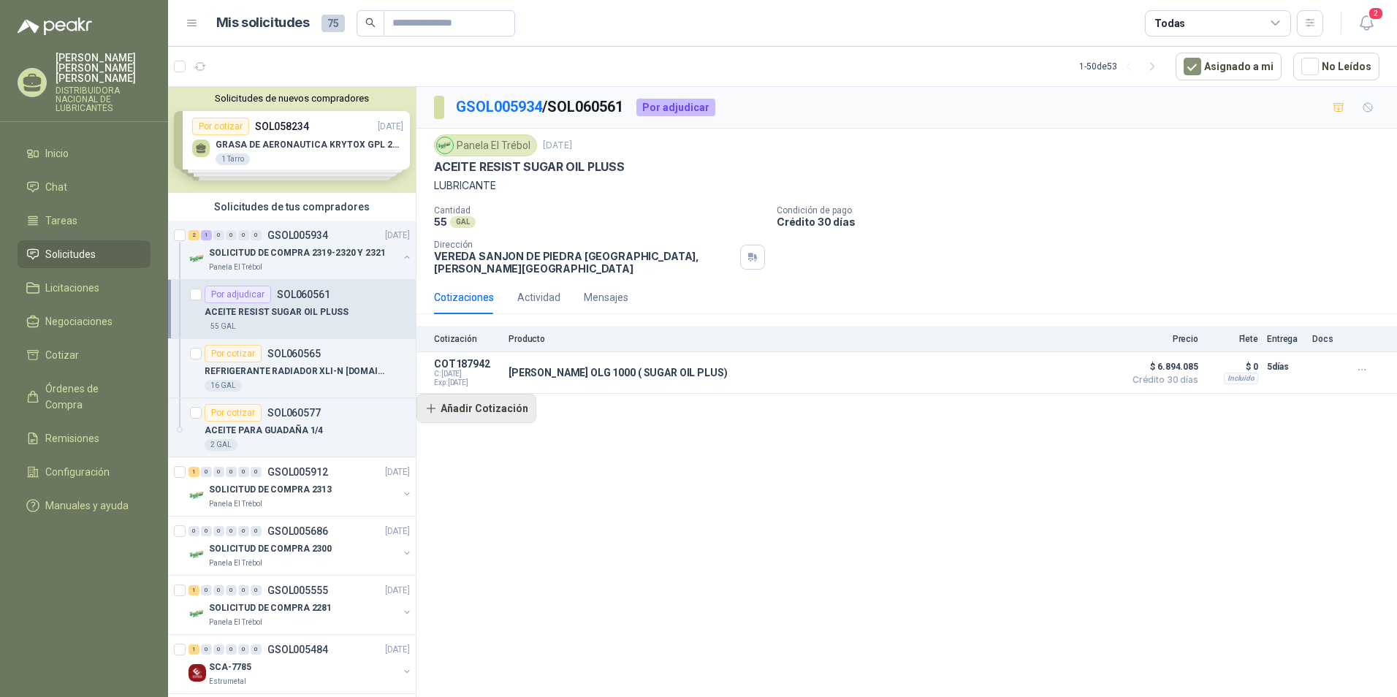
click at [491, 402] on button "Añadir Cotización" at bounding box center [476, 408] width 120 height 29
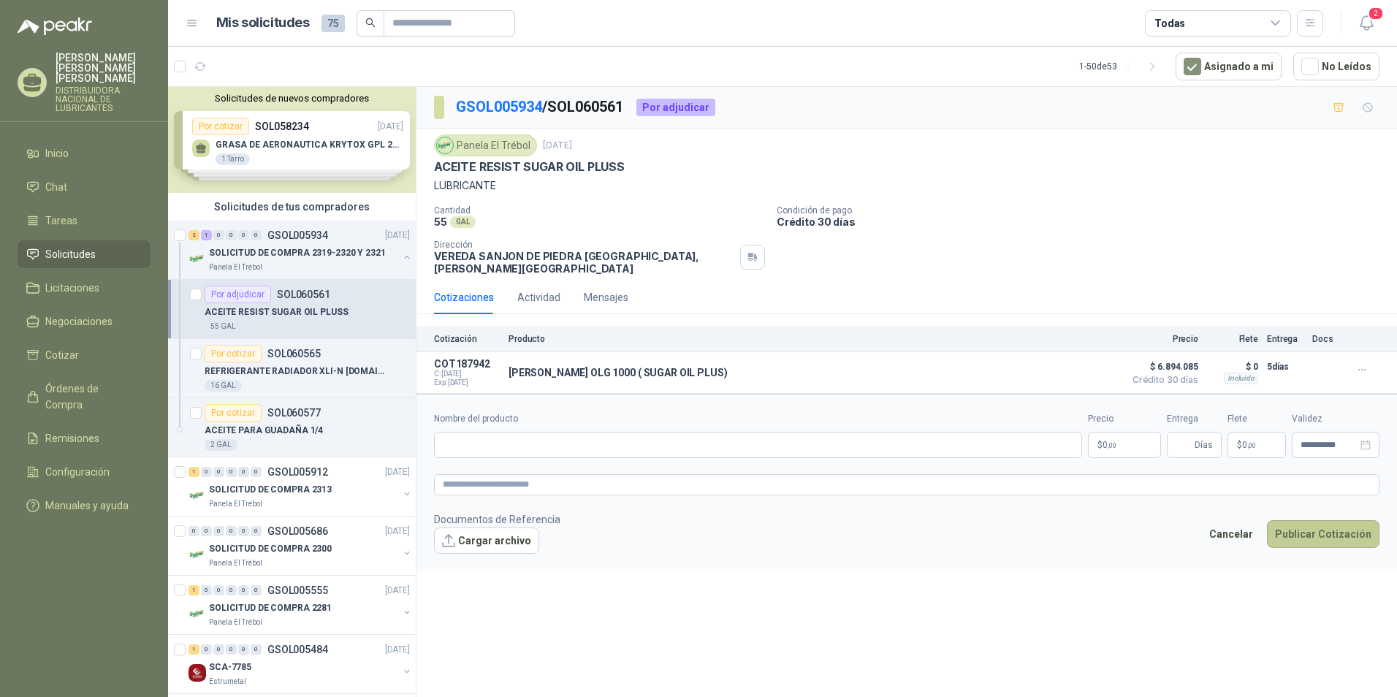
click at [1318, 524] on button "Publicar Cotización" at bounding box center [1323, 534] width 112 height 28
click at [1072, 530] on footer "Documentos de Referencia Cargar archivo Cancelar Publicar Cotización" at bounding box center [906, 532] width 945 height 42
click at [339, 241] on div "2 1 0 0 0 0 GSOL005934 08/10/25" at bounding box center [300, 235] width 224 height 18
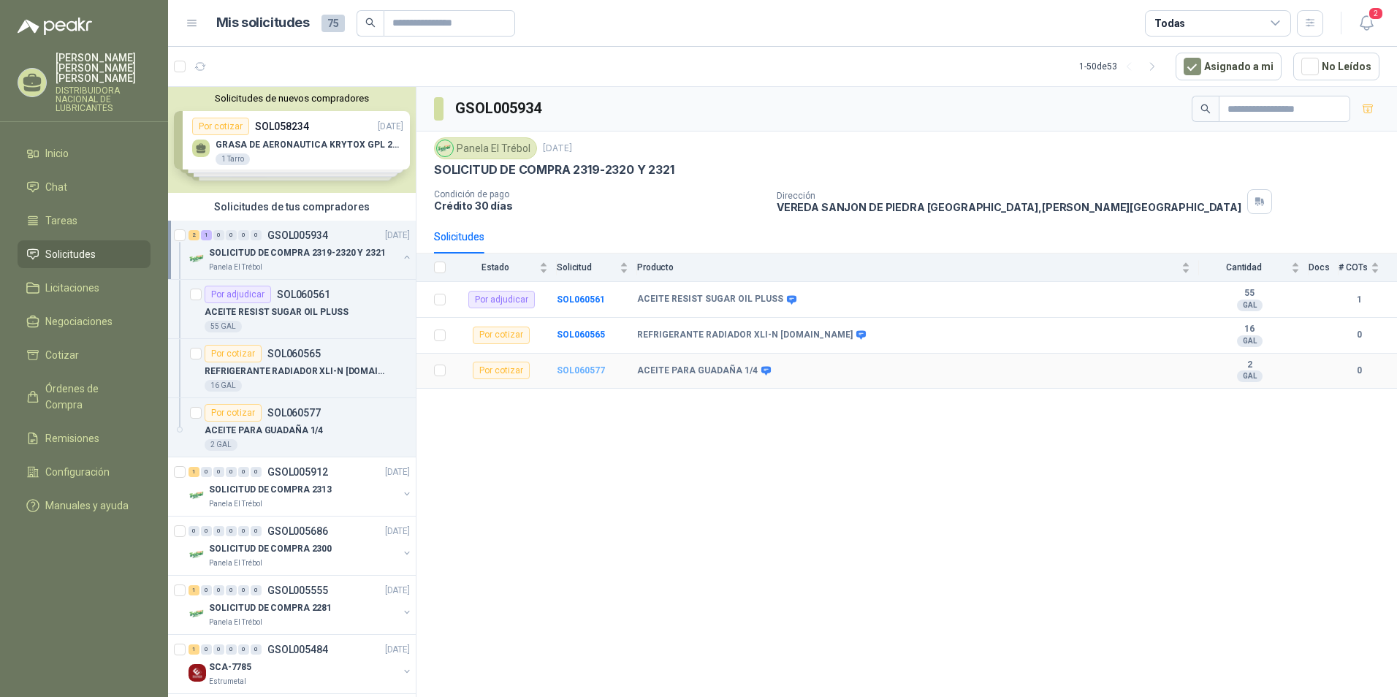
click at [557, 374] on b "SOL060577" at bounding box center [581, 370] width 48 height 10
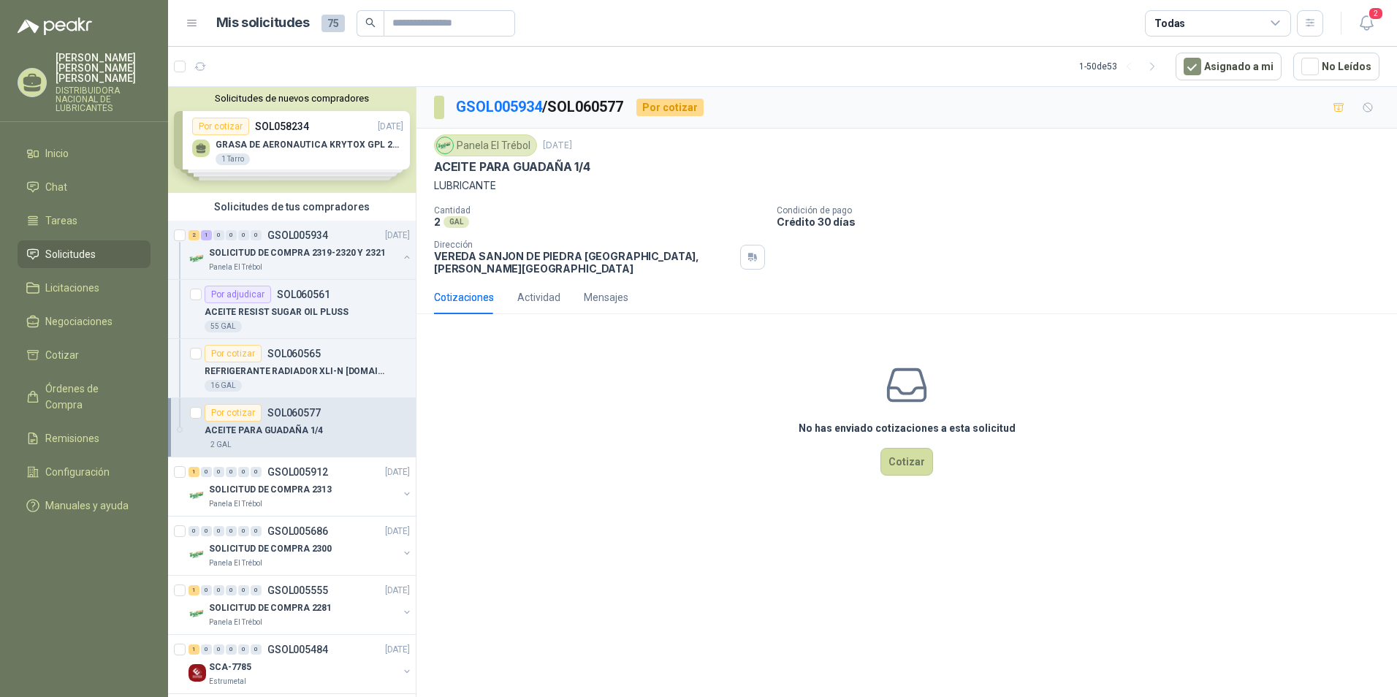
click at [469, 290] on div "Cotizaciones" at bounding box center [464, 297] width 60 height 16
click at [892, 454] on button "Cotizar" at bounding box center [906, 462] width 53 height 28
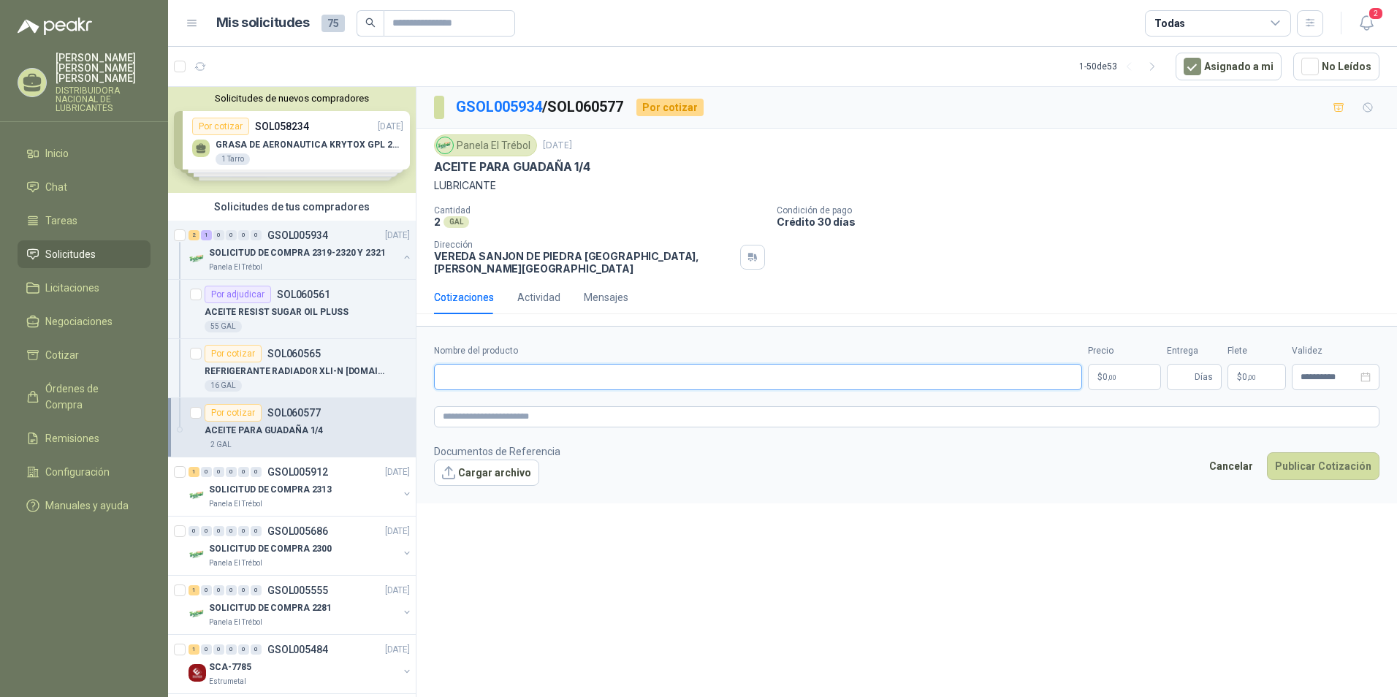
click at [467, 372] on input "Nombre del producto" at bounding box center [758, 377] width 648 height 26
click at [606, 368] on input "**********" at bounding box center [758, 377] width 648 height 26
type input "**********"
click at [1137, 374] on p "$ 0 ,00" at bounding box center [1124, 377] width 73 height 26
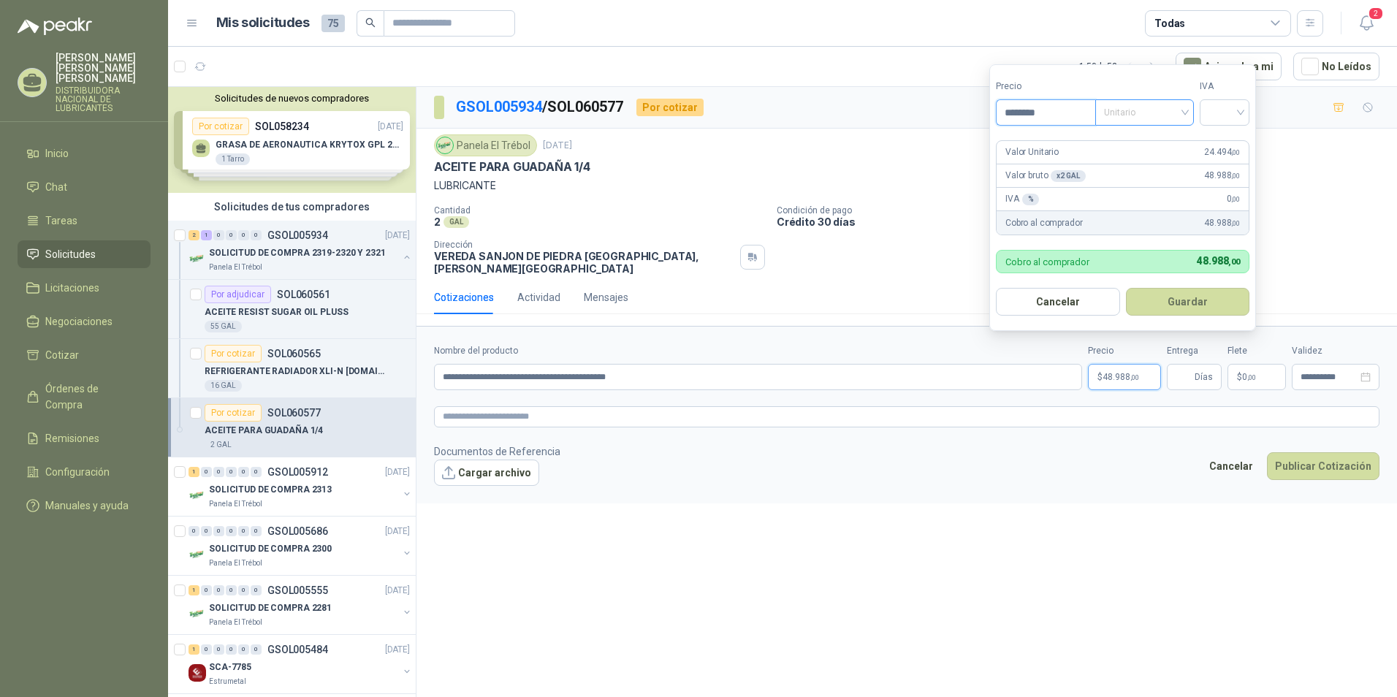
click at [1190, 110] on div "Unitario" at bounding box center [1144, 112] width 99 height 26
type input "********"
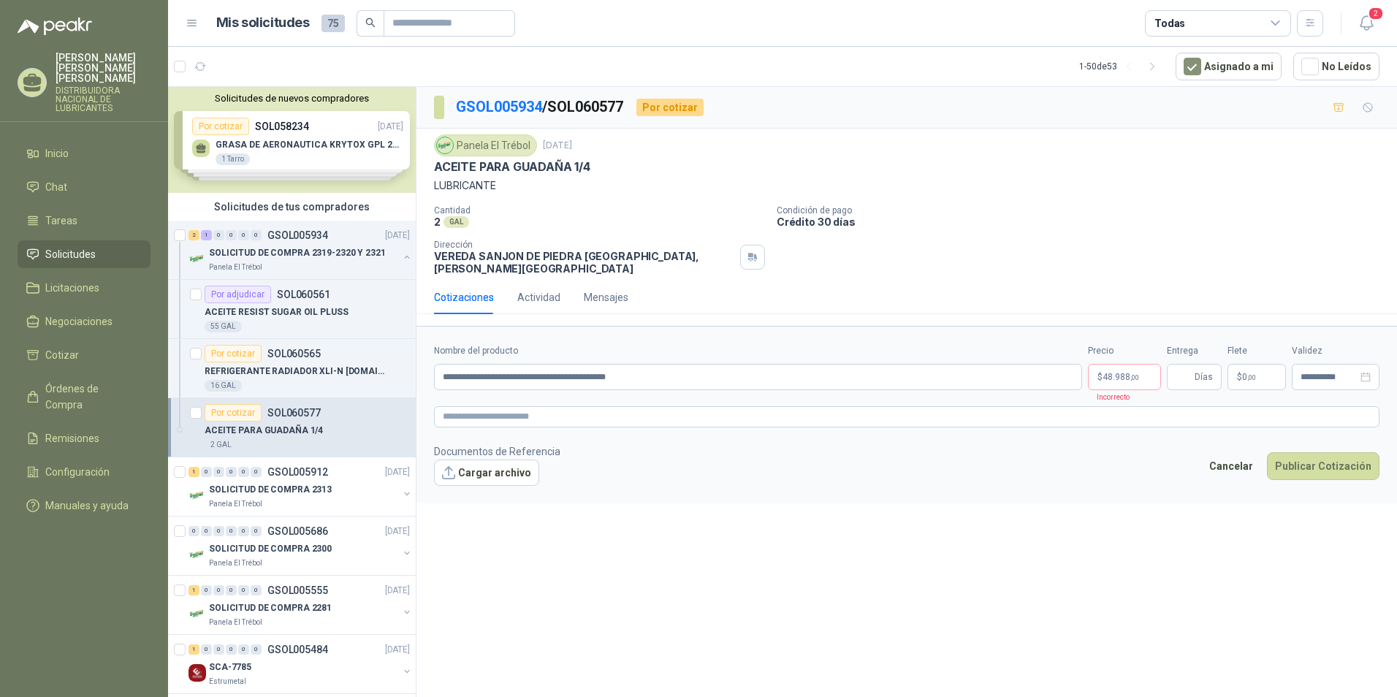
click at [1336, 194] on div "Panela El Trébol 8 oct, 2025 ACEITE PARA GUADAÑA 1/4 LUBRICANTE Cantidad 2 GAL …" at bounding box center [906, 204] width 945 height 140
